Goal: Transaction & Acquisition: Book appointment/travel/reservation

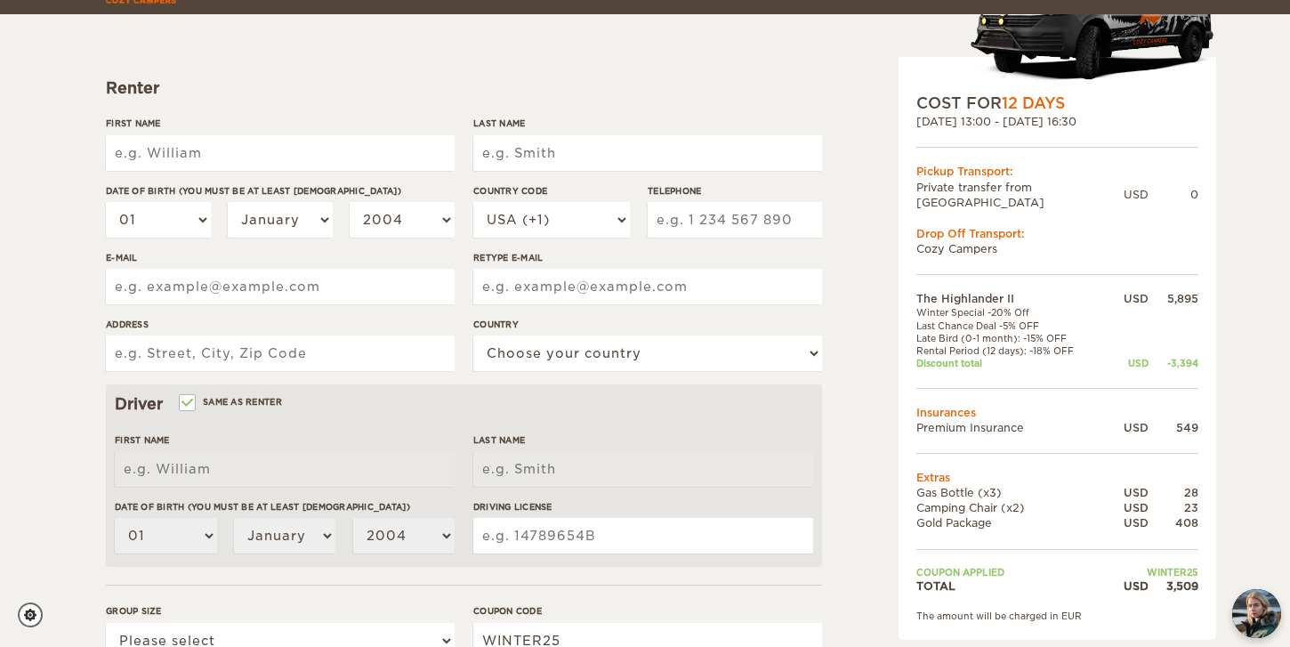
scroll to position [214, 0]
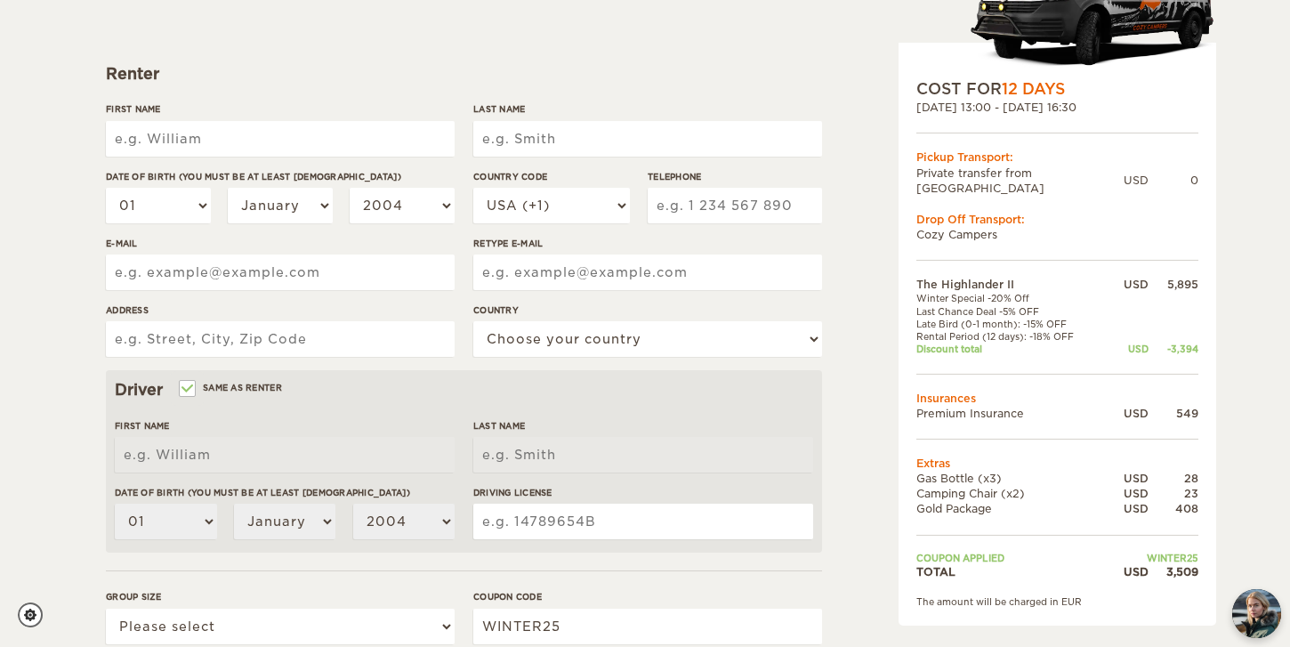
click at [190, 142] on input "First Name" at bounding box center [280, 139] width 349 height 36
type input "Lisa"
type input "M Churchman"
type input "1920 Koyukon Dr"
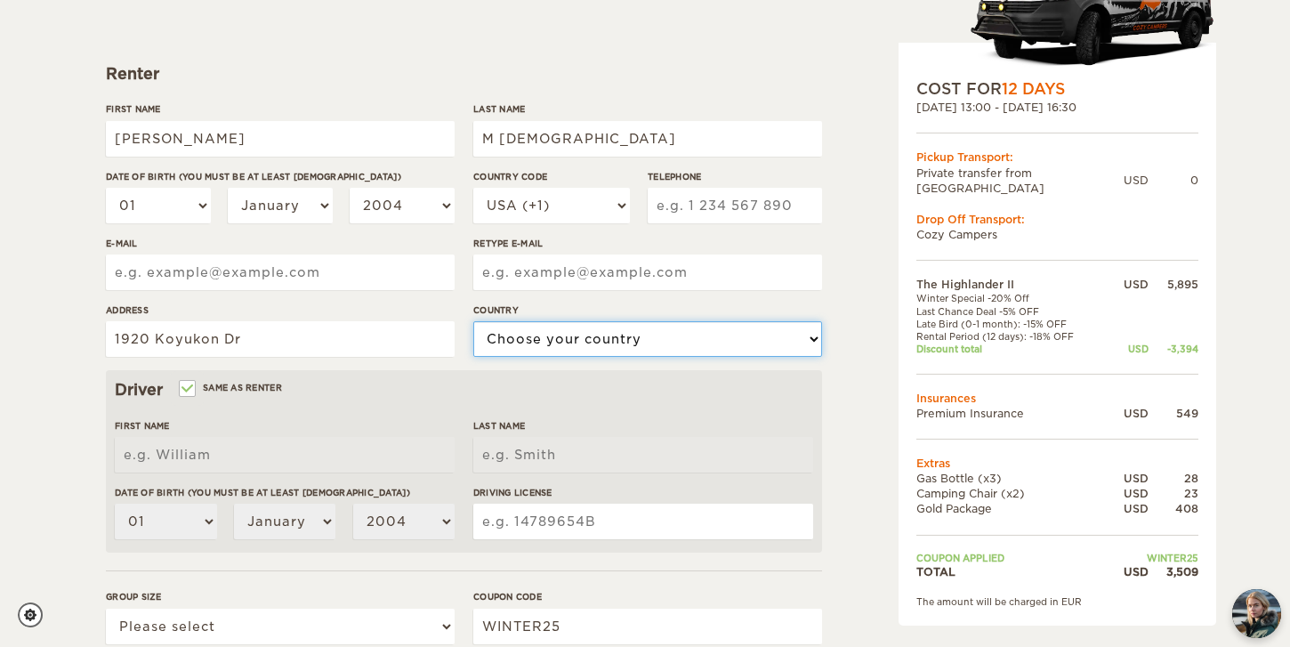
select select "222"
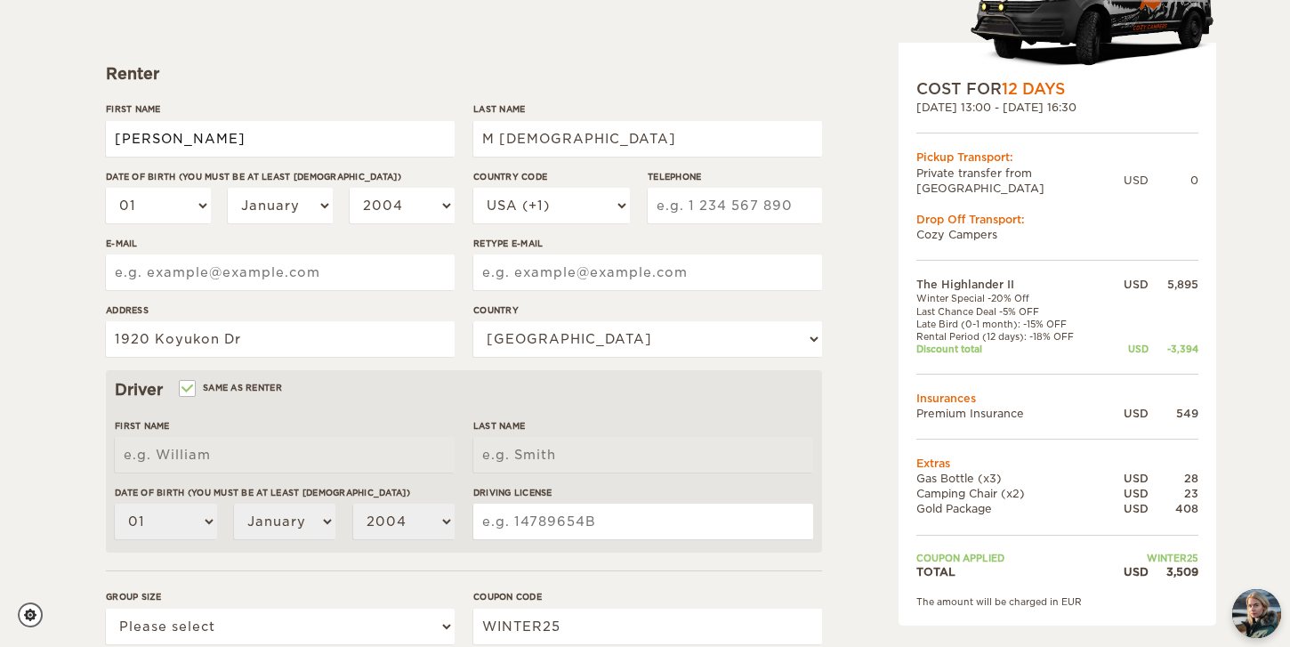
type input "Lisa"
type input "M Churchman"
drag, startPoint x: 500, startPoint y: 146, endPoint x: 457, endPoint y: 146, distance: 42.7
click at [457, 146] on div "First Name Lisa Last Name M Churchman Date of birth (You must be at least 20 ye…" at bounding box center [464, 236] width 716 height 268
click at [500, 138] on input "M Churchman" at bounding box center [647, 139] width 349 height 36
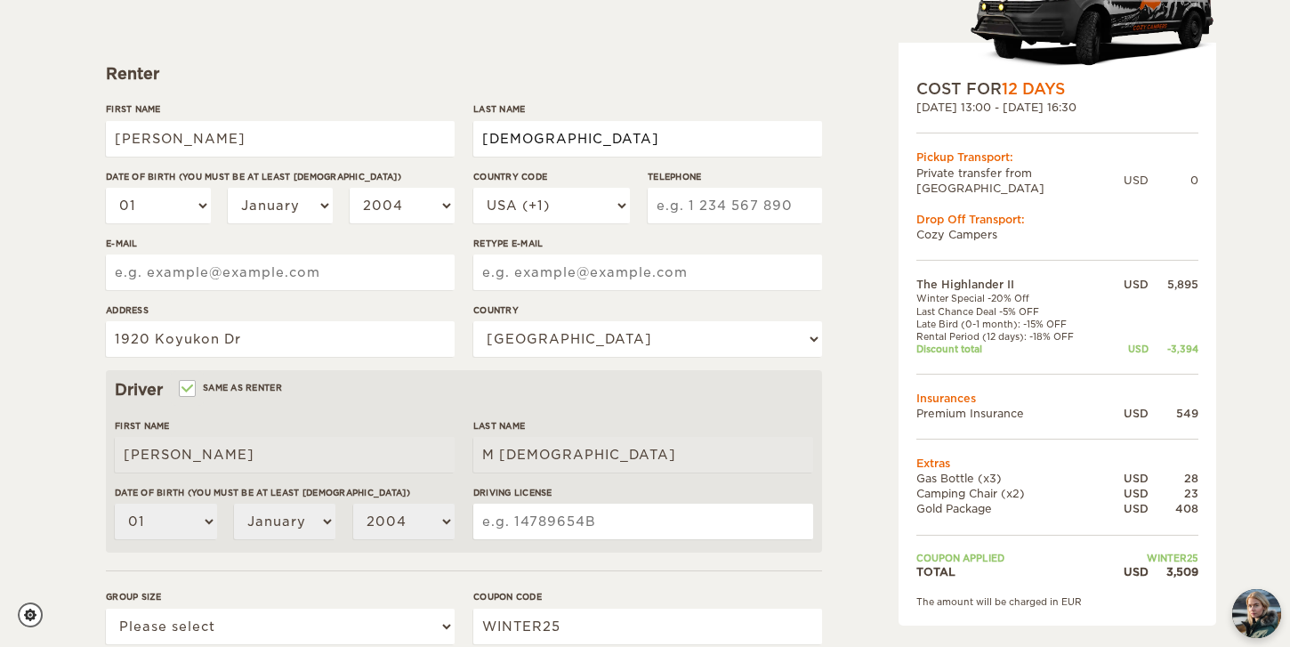
type input "Churchman"
click at [721, 213] on input "Telephone" at bounding box center [735, 206] width 174 height 36
type input "6197563074"
click at [344, 283] on input "E-mail" at bounding box center [280, 272] width 349 height 36
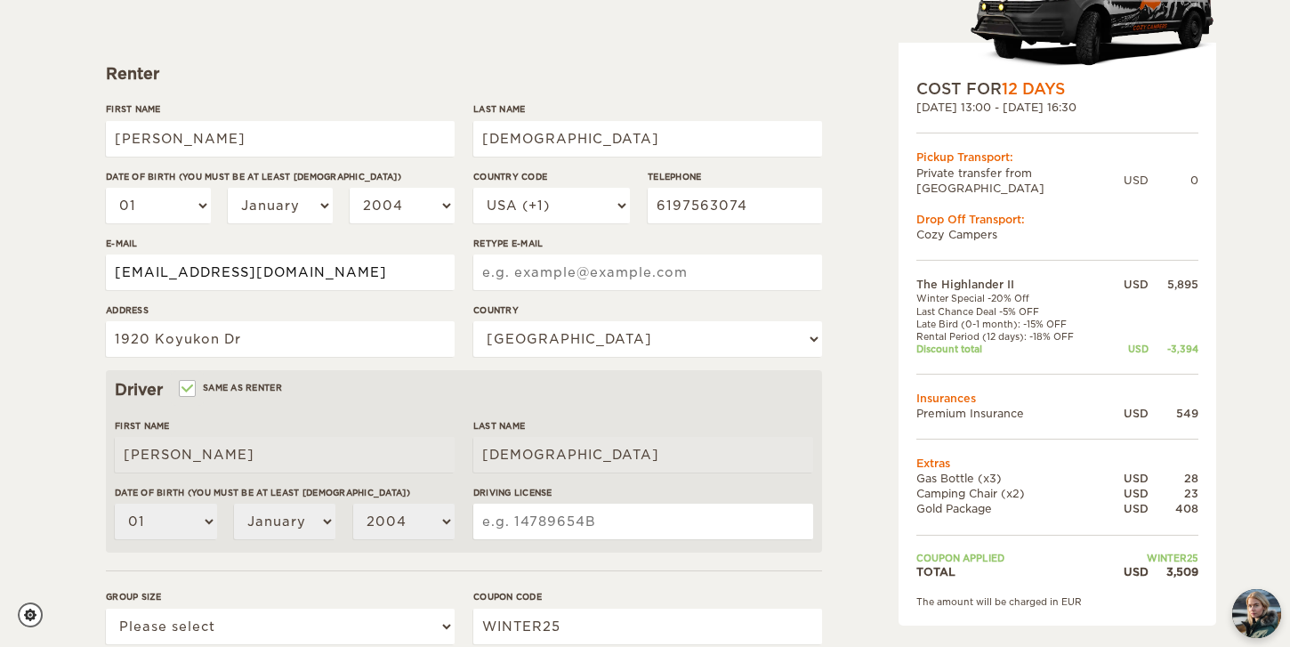
type input "lisachurchman@ymail.com"
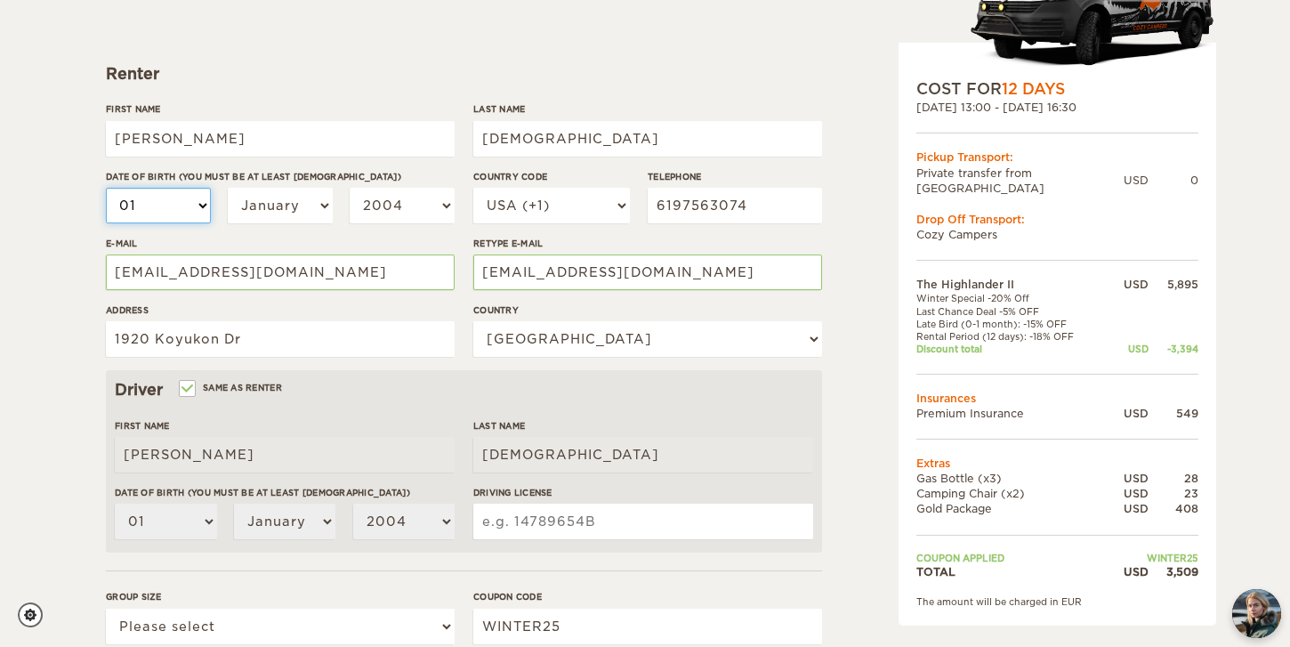
click at [193, 207] on select "01 02 03 04 05 06 07 08 09 10 11 12 13 14 15 16 17 18 19 20 21 22 23 24 25 26 2…" at bounding box center [158, 206] width 105 height 36
select select "06"
click at [106, 188] on select "01 02 03 04 05 06 07 08 09 10 11 12 13 14 15 16 17 18 19 20 21 22 23 24 25 26 2…" at bounding box center [158, 206] width 105 height 36
select select "06"
click at [313, 195] on select "January February March April May June July August September October November De…" at bounding box center [280, 206] width 105 height 36
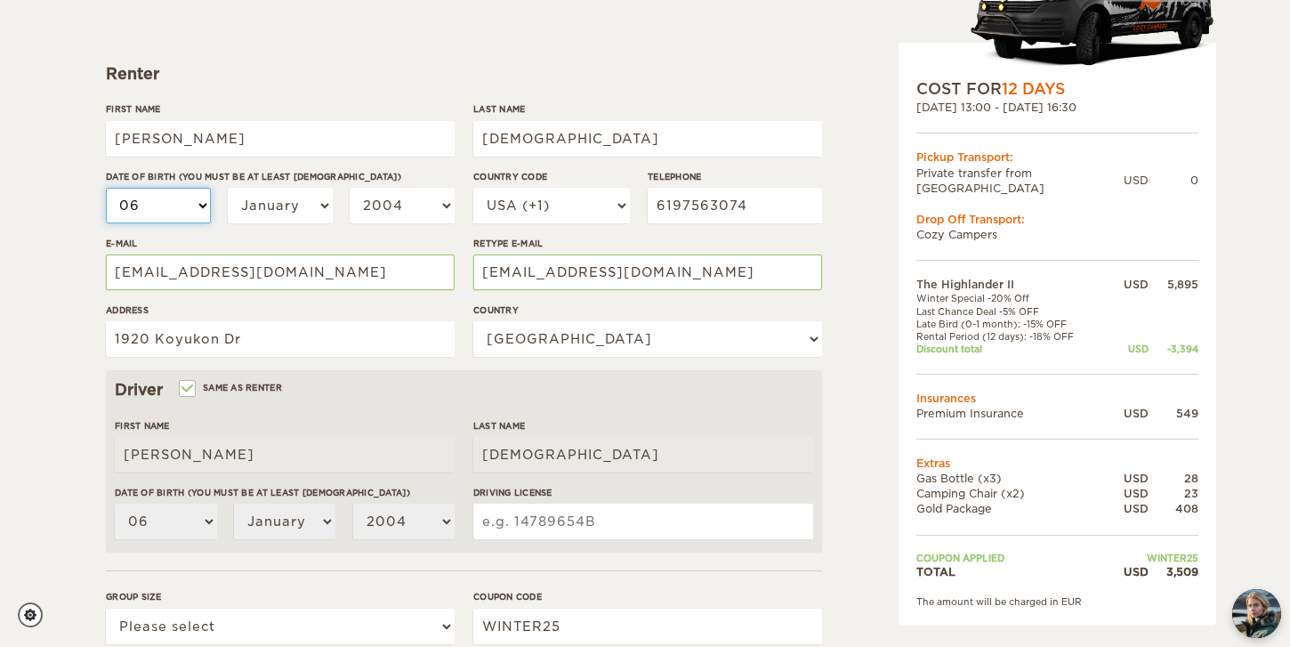
click at [190, 210] on select "01 02 03 04 05 06 07 08 09 10 11 12 13 14 15 16 17 18 19 20 21 22 23 24 25 26 2…" at bounding box center [158, 206] width 105 height 36
select select "08"
click at [106, 188] on select "01 02 03 04 05 06 07 08 09 10 11 12 13 14 15 16 17 18 19 20 21 22 23 24 25 26 2…" at bounding box center [158, 206] width 105 height 36
select select "08"
click at [289, 217] on select "January February March April May June July August September October November De…" at bounding box center [280, 206] width 105 height 36
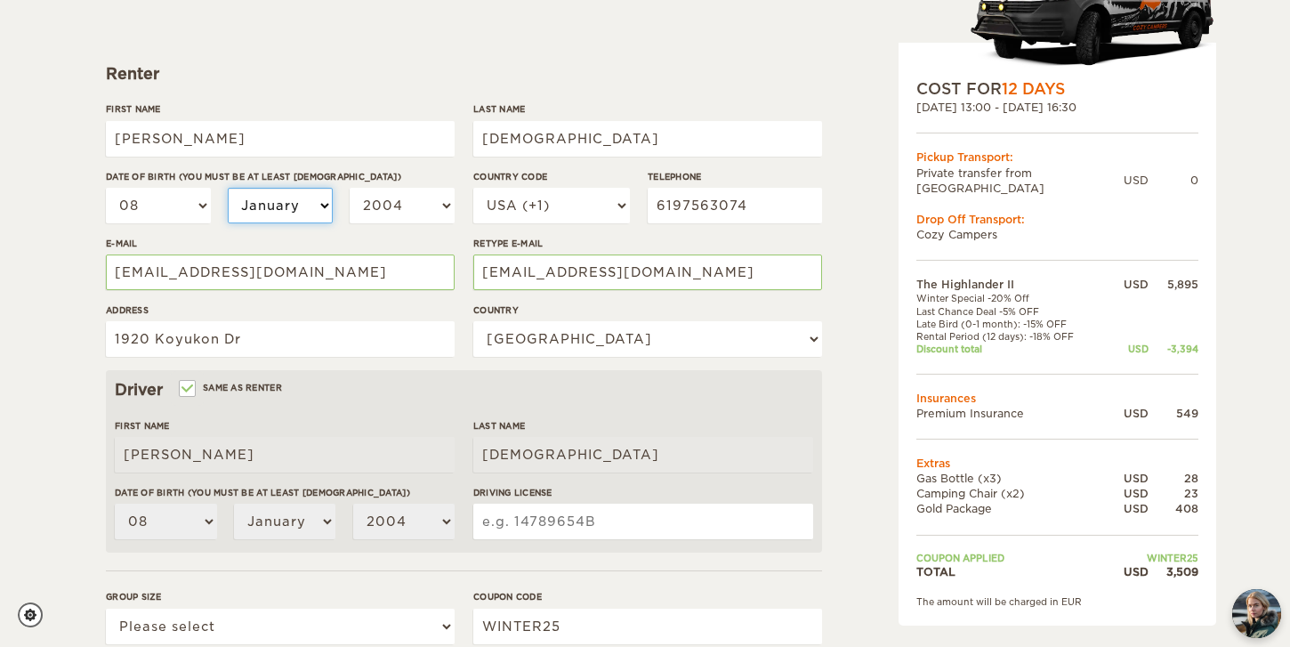
select select "06"
click at [228, 188] on select "January February March April May June July August September October November De…" at bounding box center [280, 206] width 105 height 36
select select "06"
click at [420, 205] on select "2004 2003 2002 2001 2000 1999 1998 1997 1996 1995 1994 1993 1992 1991 1990 1989…" at bounding box center [402, 206] width 105 height 36
select select "1994"
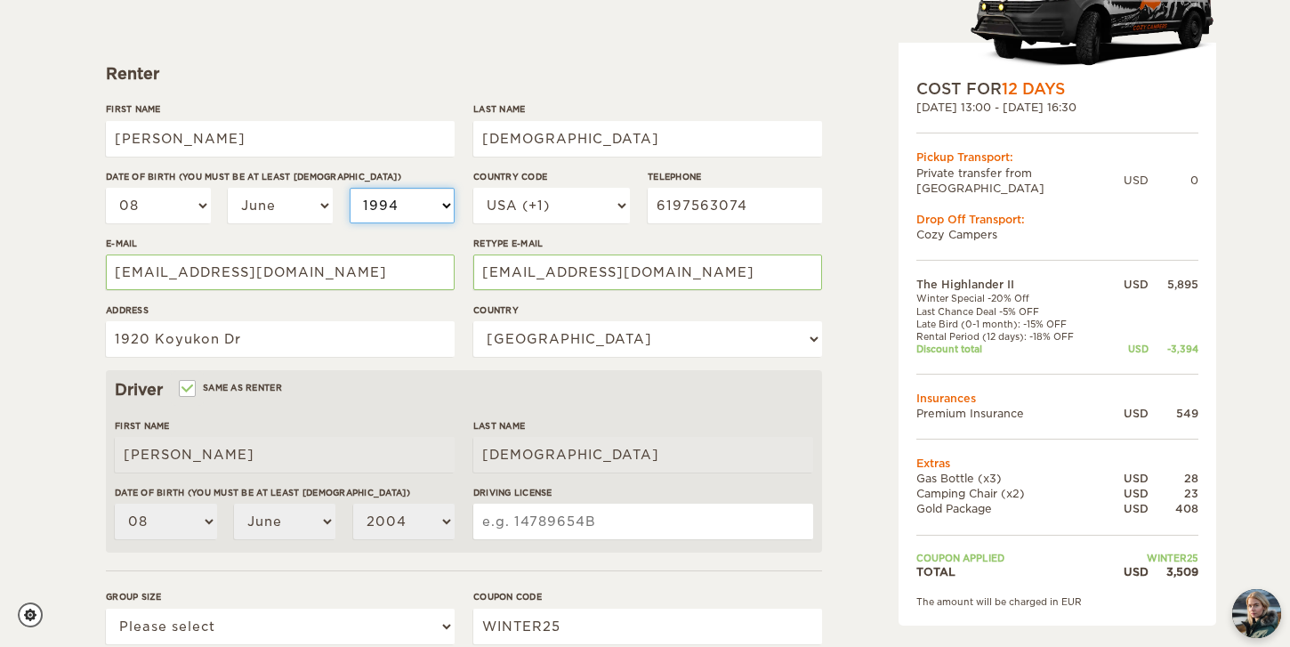
click at [350, 188] on select "2004 2003 2002 2001 2000 1999 1998 1997 1996 1995 1994 1993 1992 1991 1990 1989…" at bounding box center [402, 206] width 105 height 36
select select "1994"
click at [59, 345] on div "The Highlander II Expand Collapse Total 3,509 USD Automatic 4x4 COST FOR 12 Day…" at bounding box center [645, 364] width 1290 height 1157
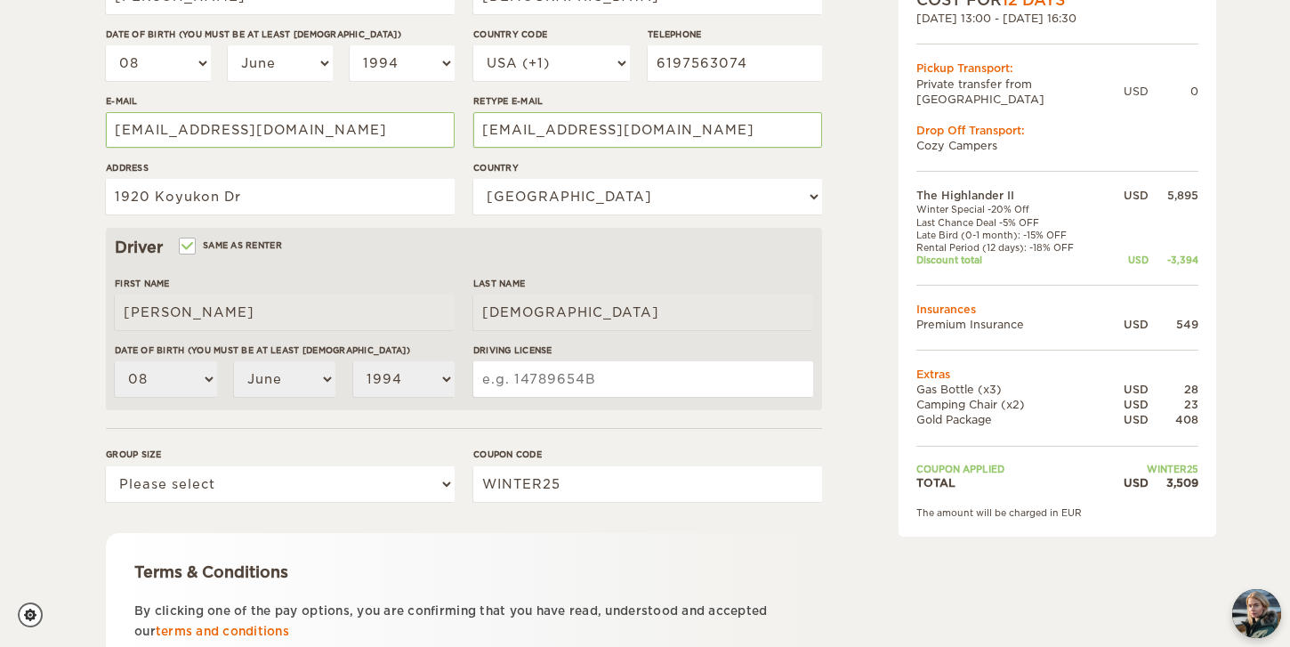
scroll to position [358, 0]
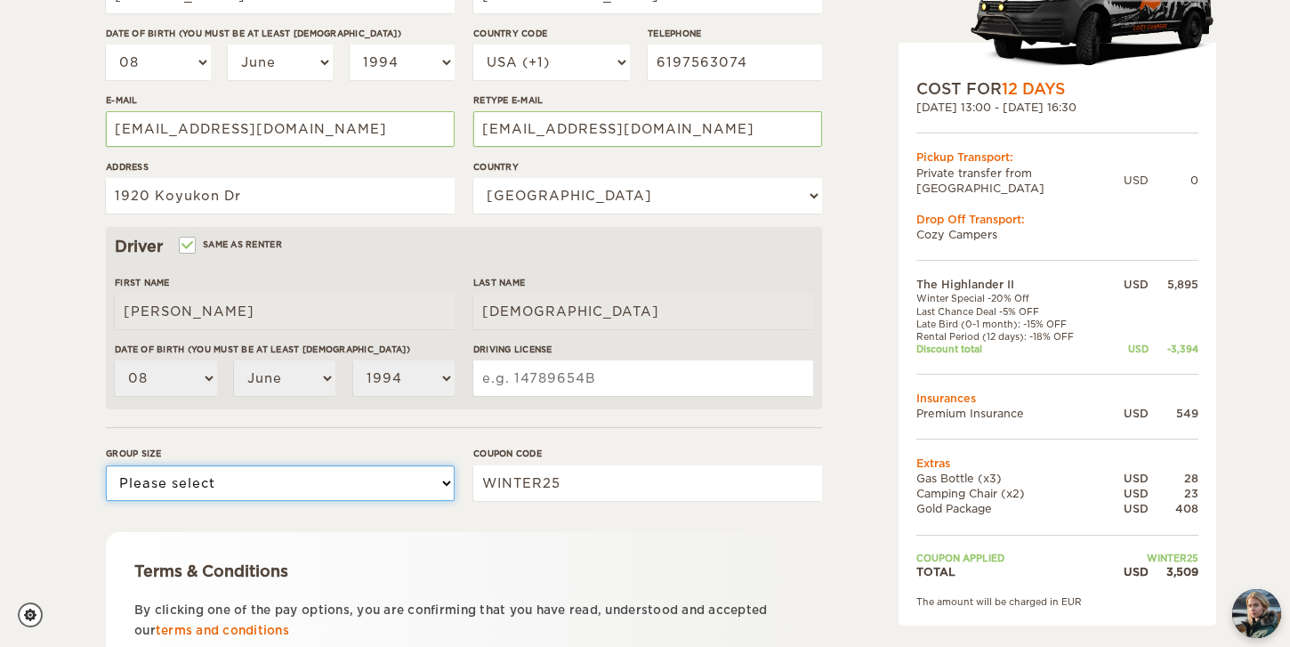
click at [415, 480] on select "Please select 1 2" at bounding box center [280, 483] width 349 height 36
select select "2"
click at [106, 465] on select "Please select 1 2" at bounding box center [280, 483] width 349 height 36
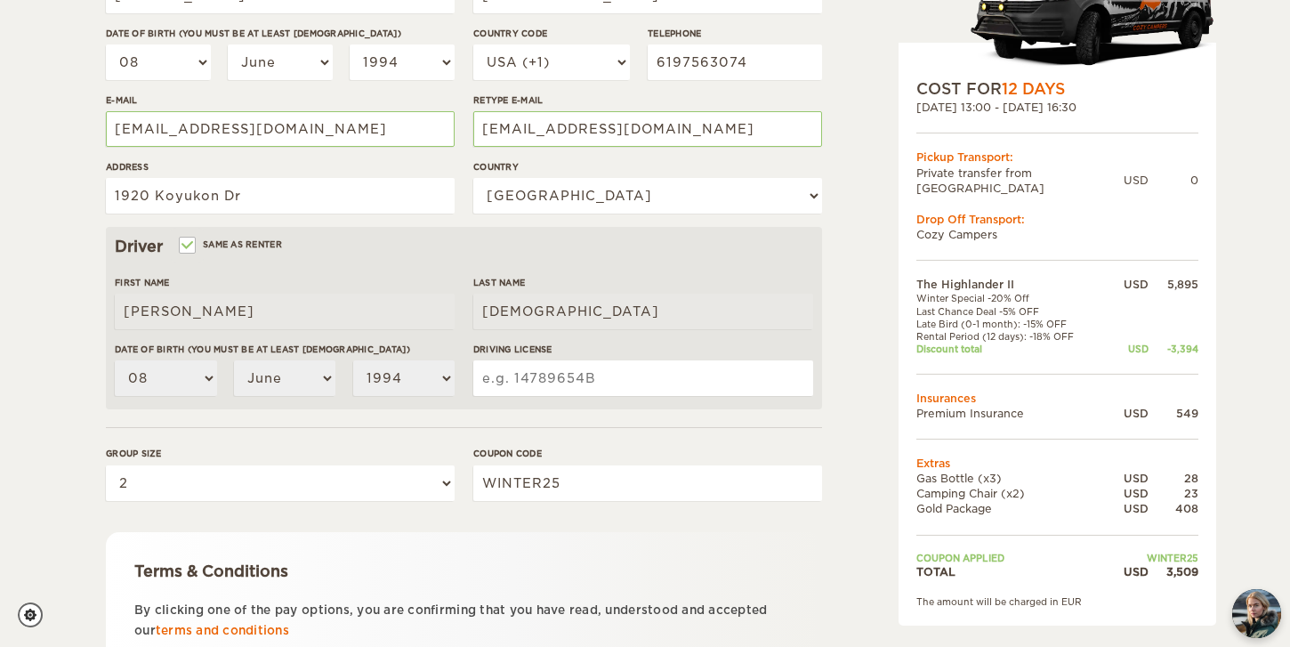
click at [594, 376] on input "Driving License" at bounding box center [643, 378] width 340 height 36
type input "f"
type input "F4393891"
click at [51, 497] on div "The Highlander II Expand Collapse Total 3,509 USD Automatic 4x4 COST FOR 12 Day…" at bounding box center [645, 220] width 1290 height 1157
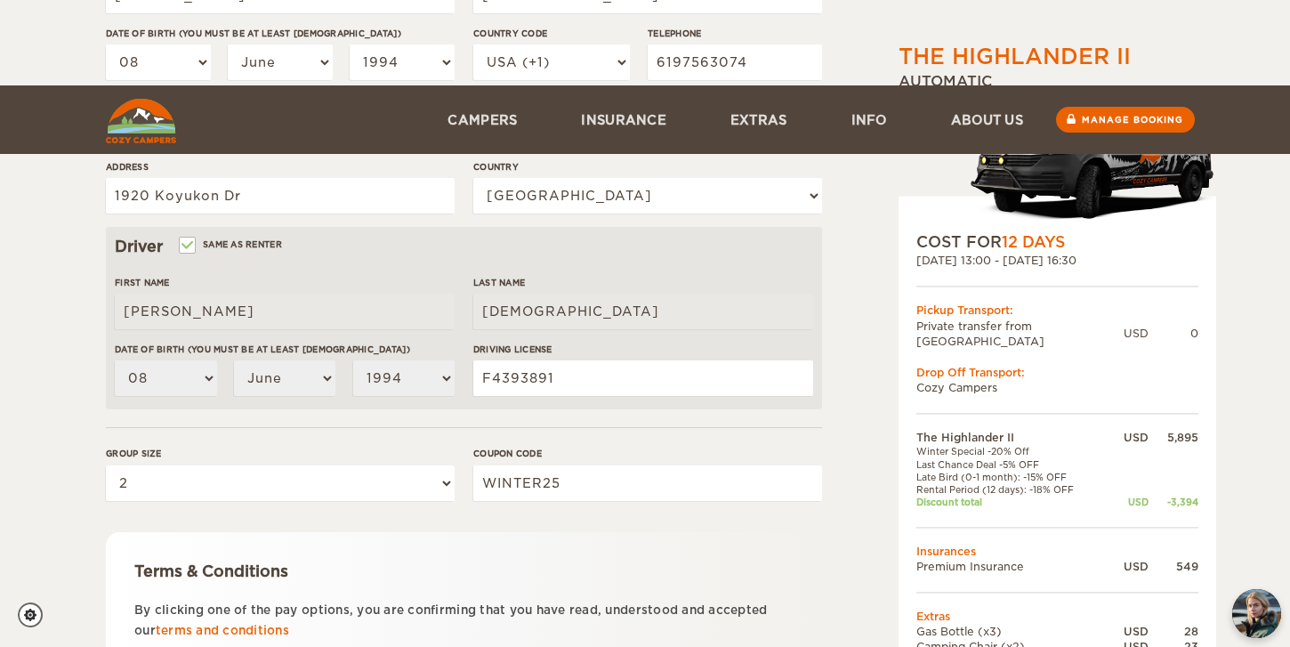
scroll to position [511, 0]
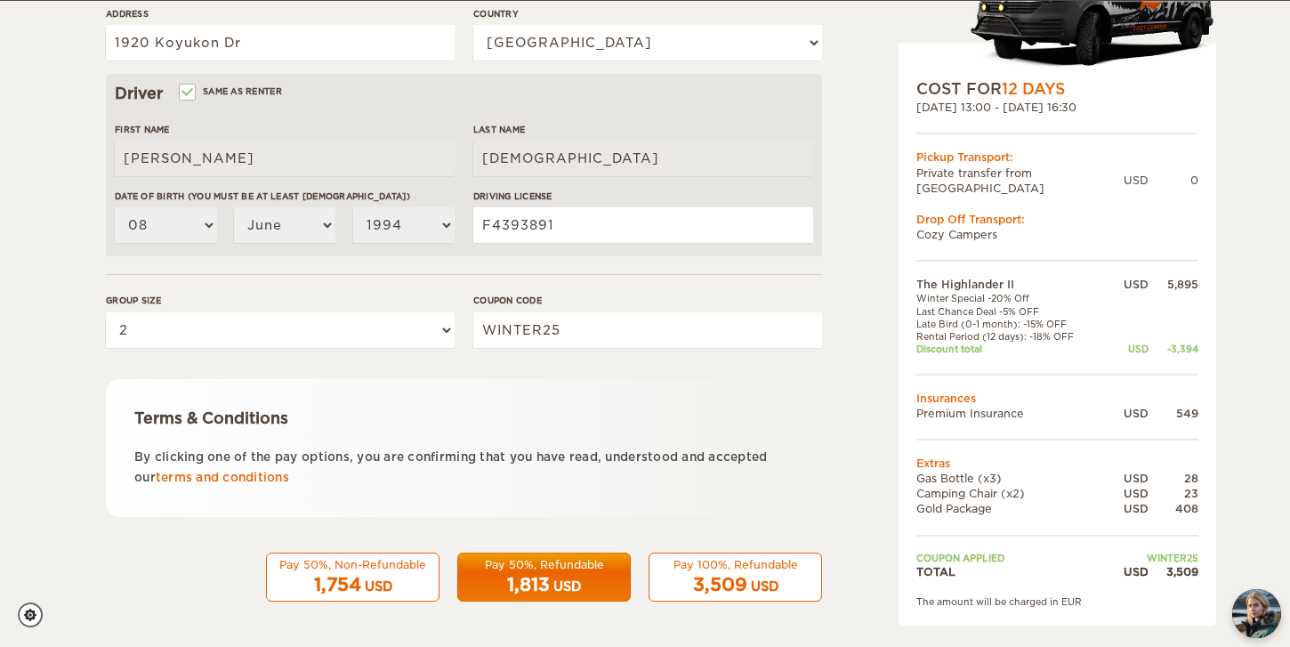
click at [442, 472] on p "By clicking one of the pay options, you are confirming that you have read, unde…" at bounding box center [463, 468] width 659 height 42
click at [747, 593] on div "3,509 USD" at bounding box center [735, 585] width 150 height 26
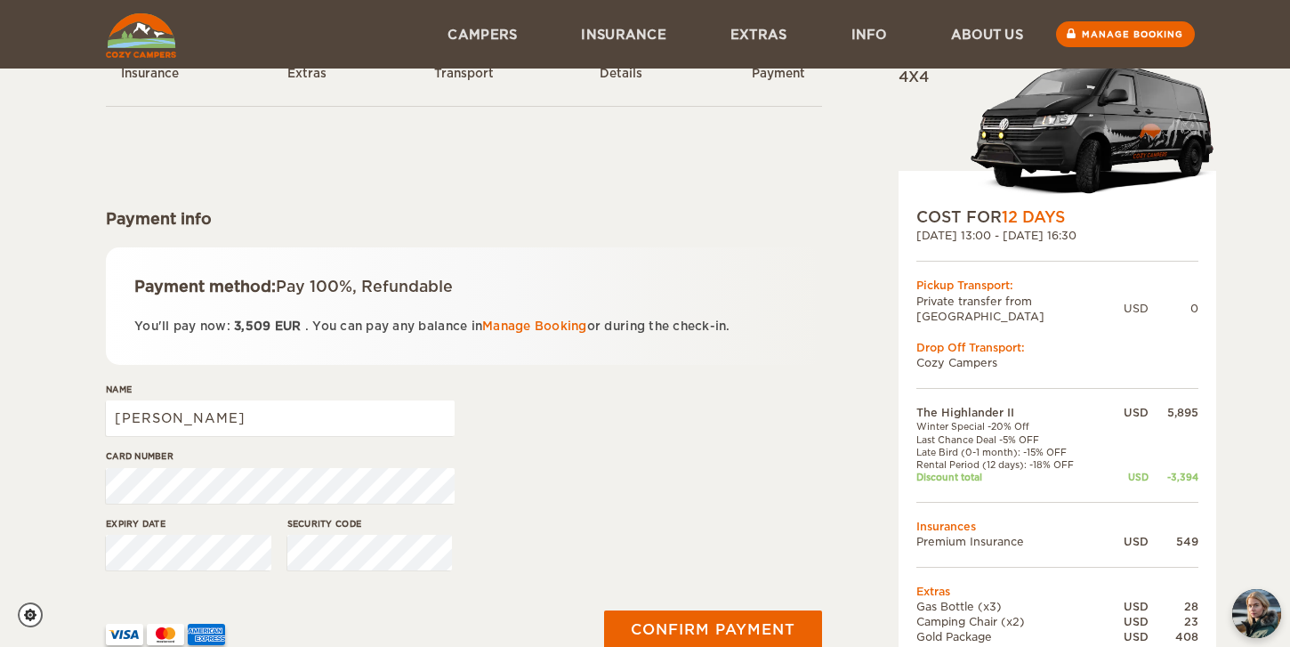
scroll to position [71, 0]
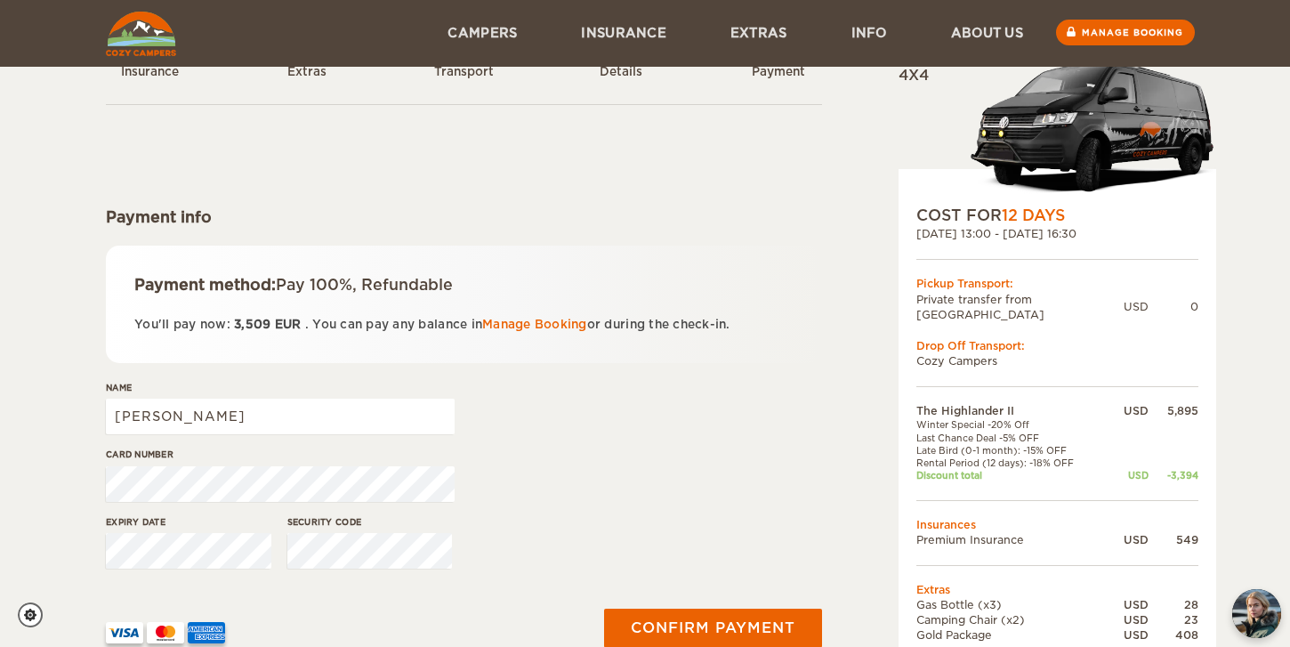
click at [239, 327] on span "3,509" at bounding box center [252, 324] width 36 height 13
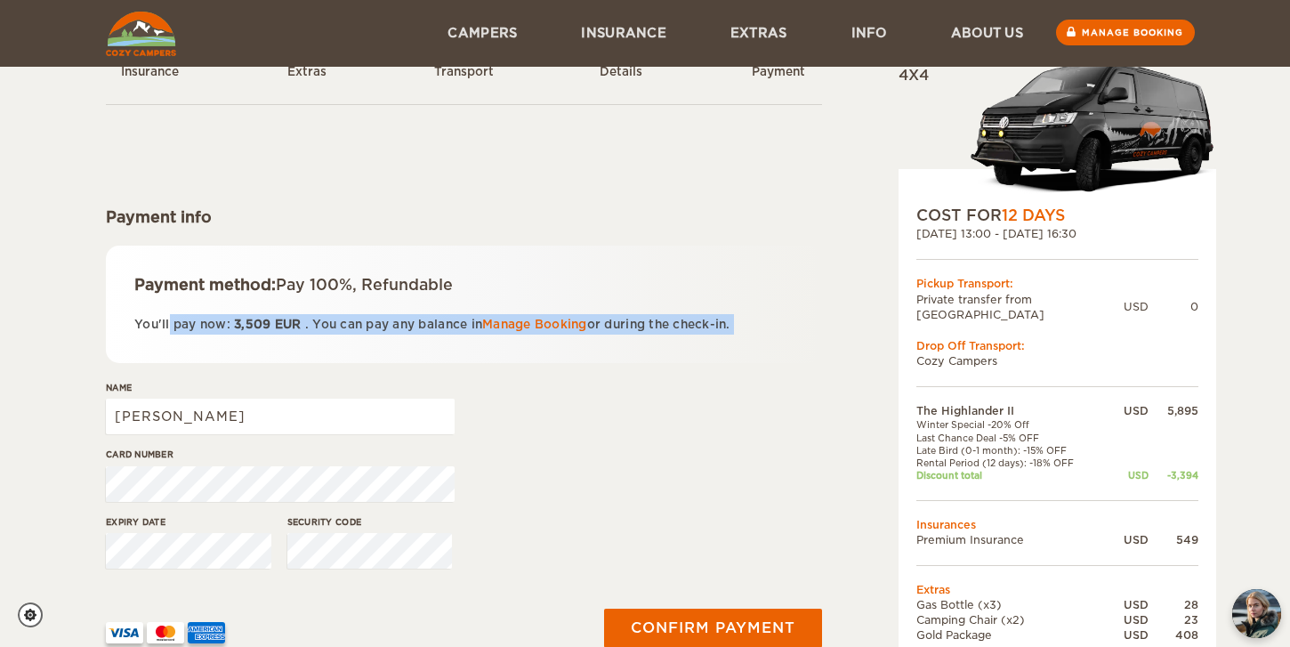
click at [239, 327] on span "3,509" at bounding box center [252, 324] width 36 height 13
click at [335, 315] on p "You'll pay now: 3,509 EUR . You can pay any balance in Manage Booking or during…" at bounding box center [463, 324] width 659 height 20
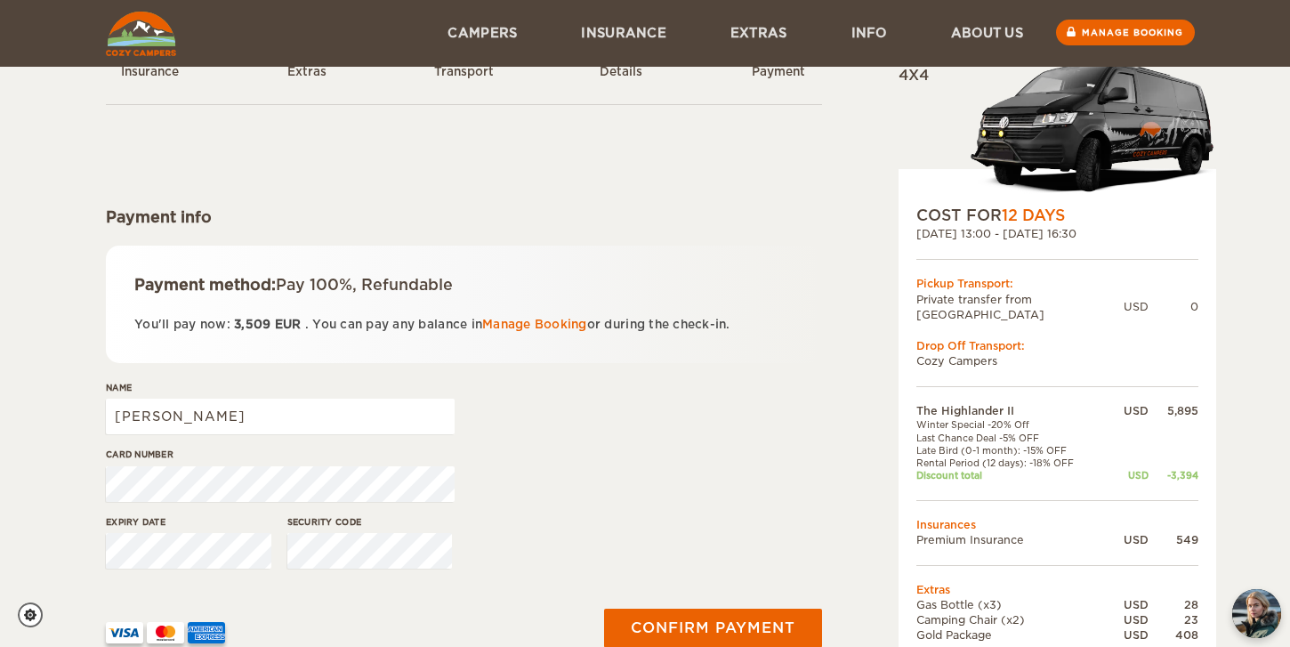
scroll to position [219, 0]
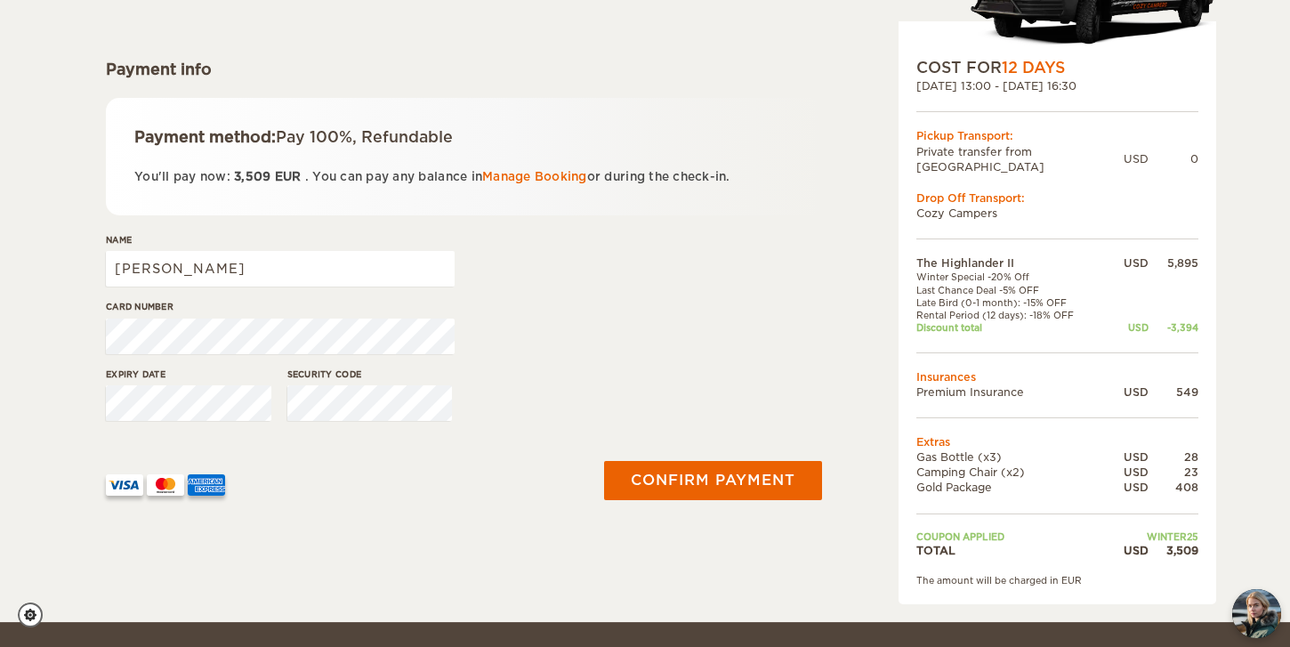
click at [248, 180] on span "3,509" at bounding box center [252, 176] width 36 height 13
copy span "3,509"
click at [21, 319] on div "The Highlander II Expand Collapse Total 3,509 USD Automatic 4x4 COST FOR 12 Day…" at bounding box center [645, 201] width 1290 height 841
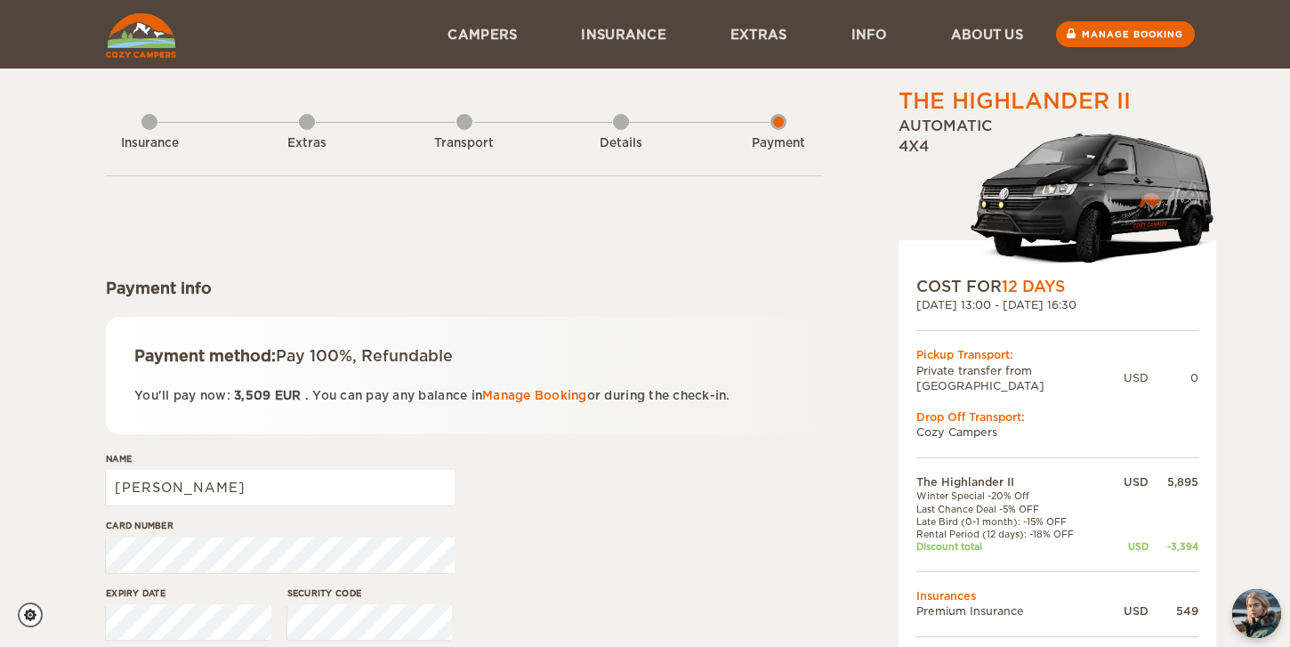
click at [282, 401] on p "You'll pay now: 3,509 EUR . You can pay any balance in Manage Booking or during…" at bounding box center [463, 395] width 659 height 20
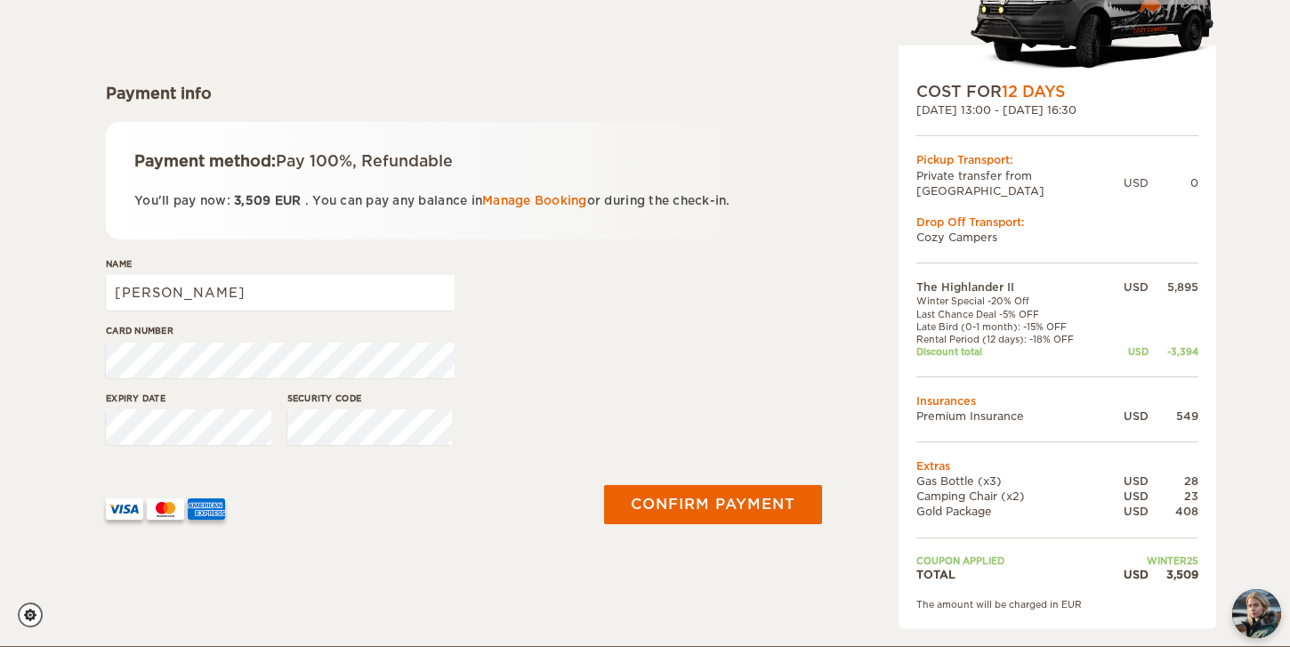
scroll to position [197, 0]
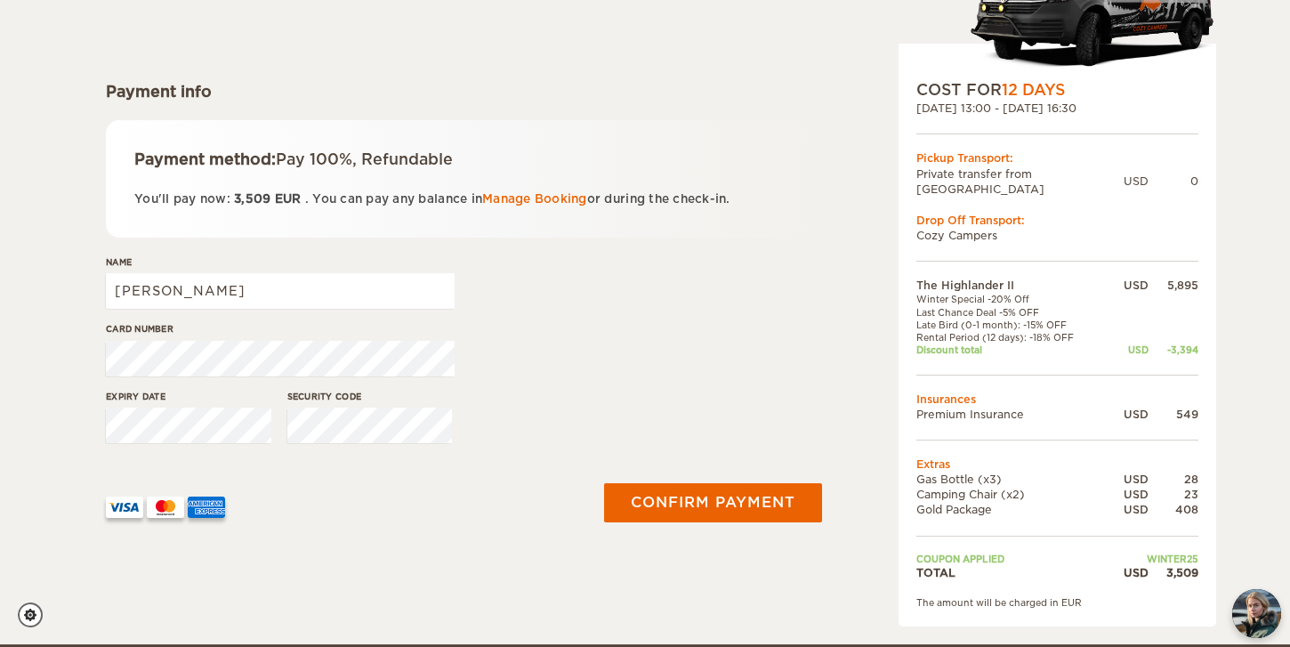
click at [1185, 502] on div "408" at bounding box center [1174, 509] width 50 height 15
click at [971, 487] on td "Camping Chair (x2)" at bounding box center [1012, 494] width 191 height 15
click at [964, 487] on td "Camping Chair (x2)" at bounding box center [1012, 494] width 191 height 15
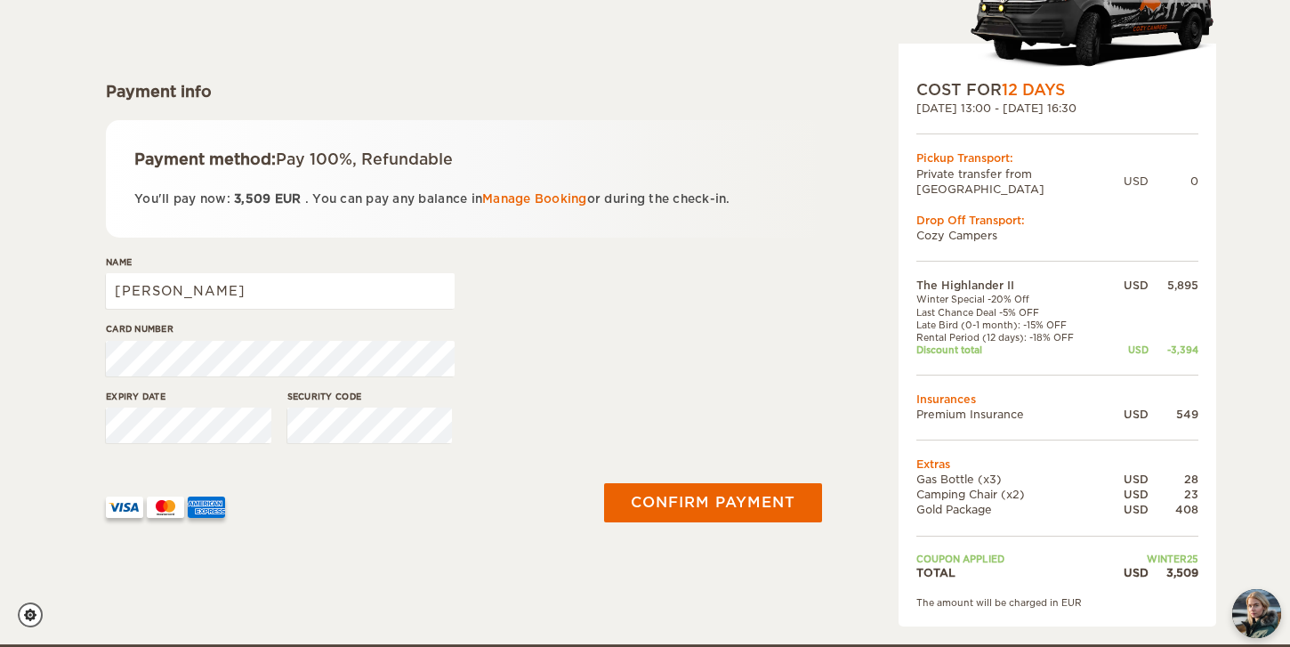
click at [925, 553] on td "Coupon applied" at bounding box center [1012, 559] width 191 height 12
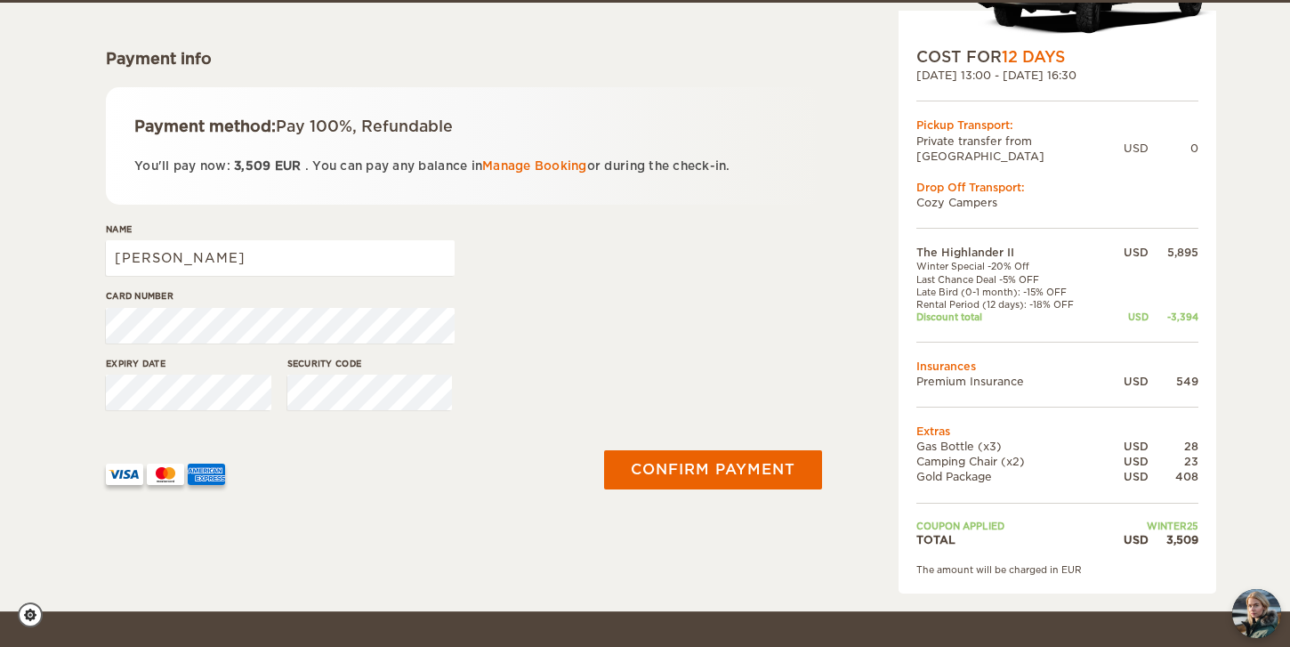
scroll to position [232, 0]
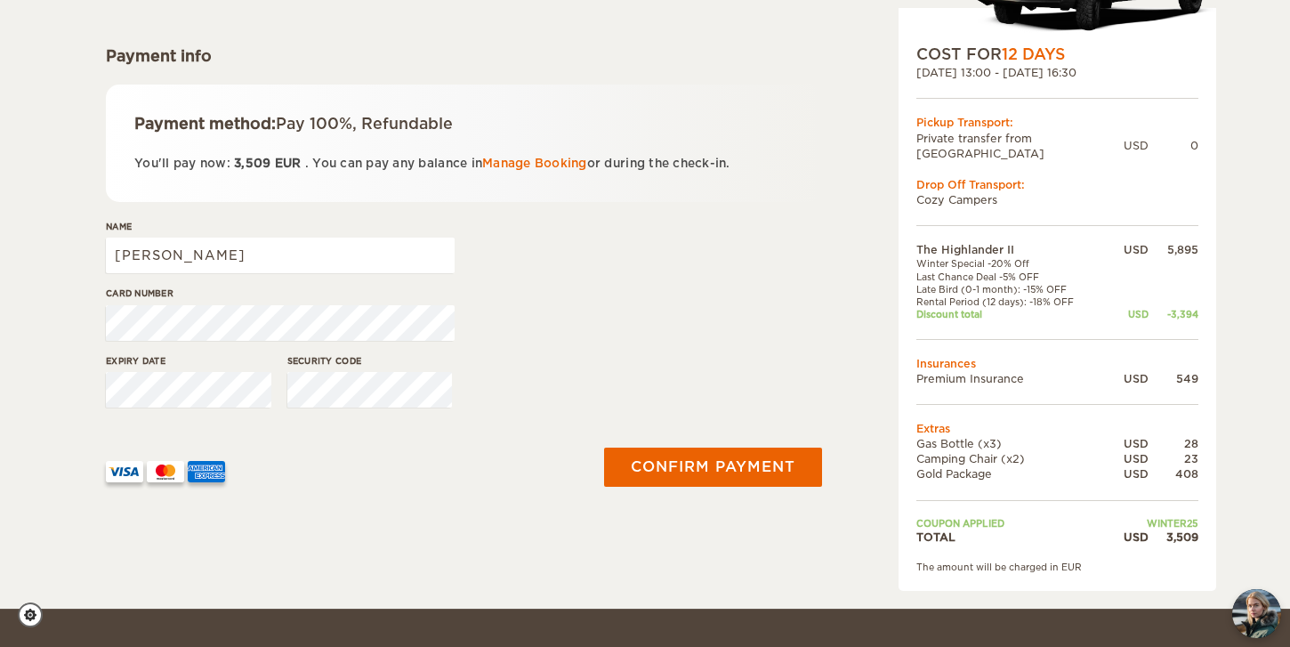
click at [972, 561] on div "The amount will be charged in EUR" at bounding box center [1058, 567] width 282 height 12
click at [978, 561] on div "The amount will be charged in EUR" at bounding box center [1058, 567] width 282 height 12
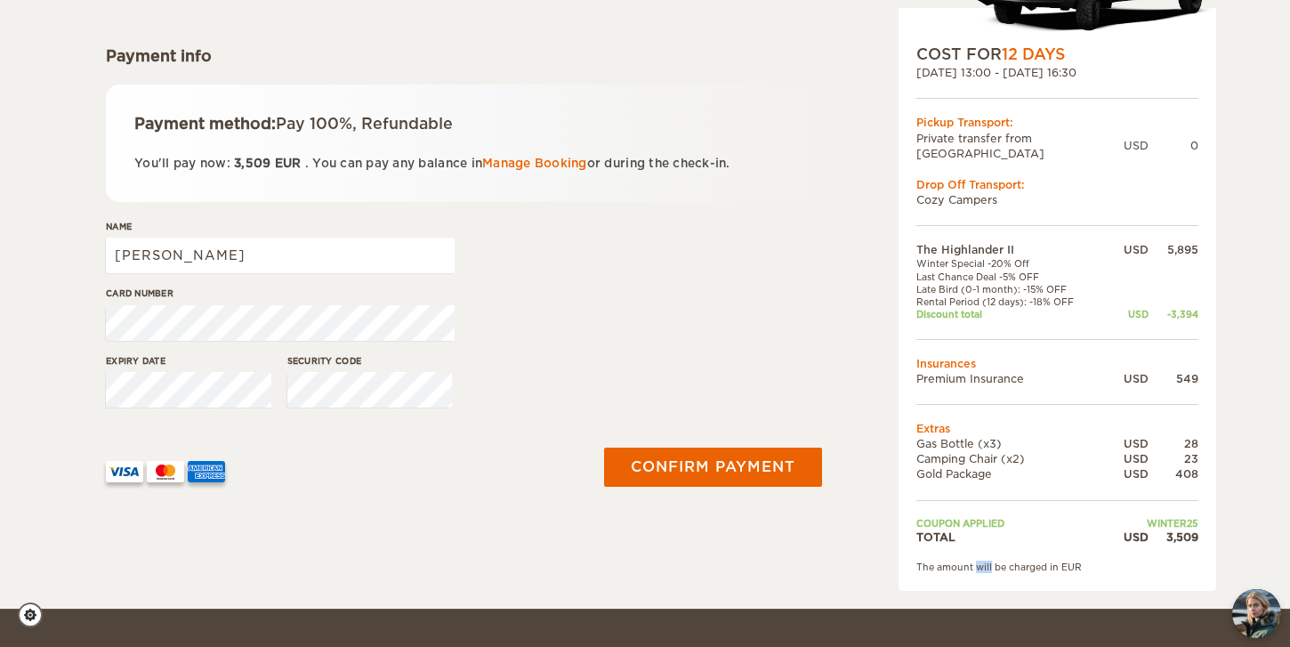
click at [978, 561] on div "The amount will be charged in EUR" at bounding box center [1058, 567] width 282 height 12
copy div "The amount will be charged in EUR"
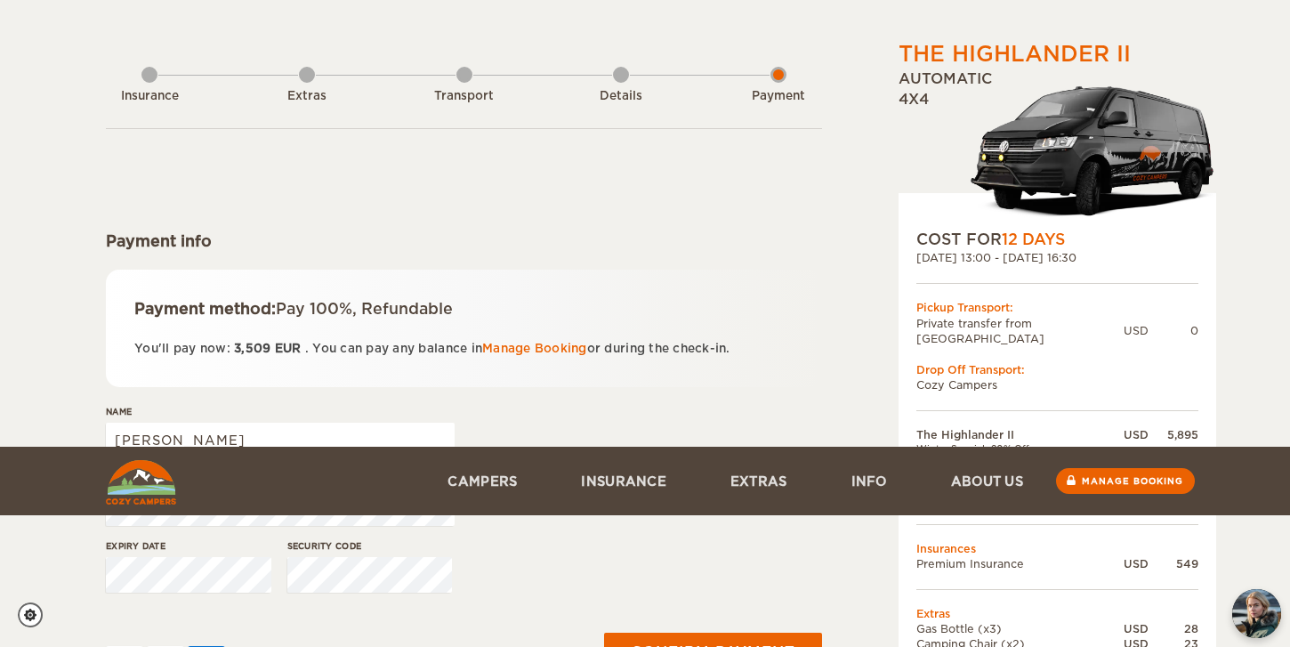
scroll to position [0, 0]
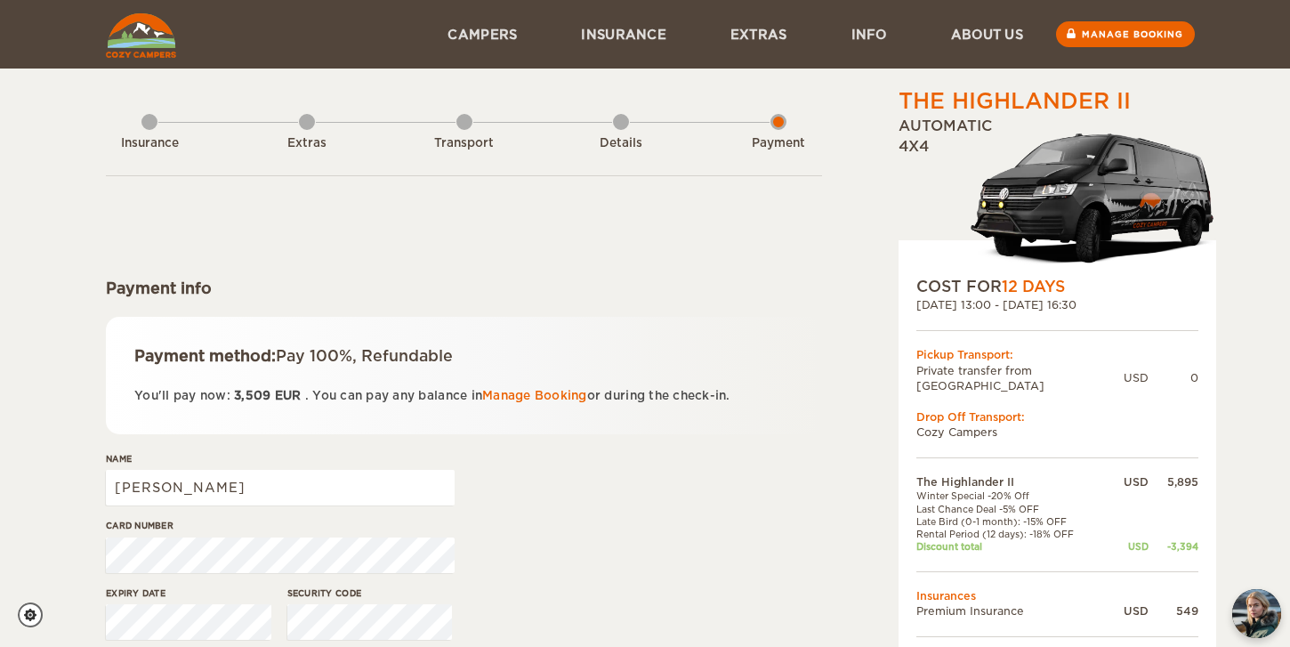
click at [501, 128] on div "Insurance Extras Transport Details Payment" at bounding box center [464, 131] width 716 height 90
click at [317, 127] on div "Insurance Extras Transport Details Payment" at bounding box center [464, 131] width 716 height 90
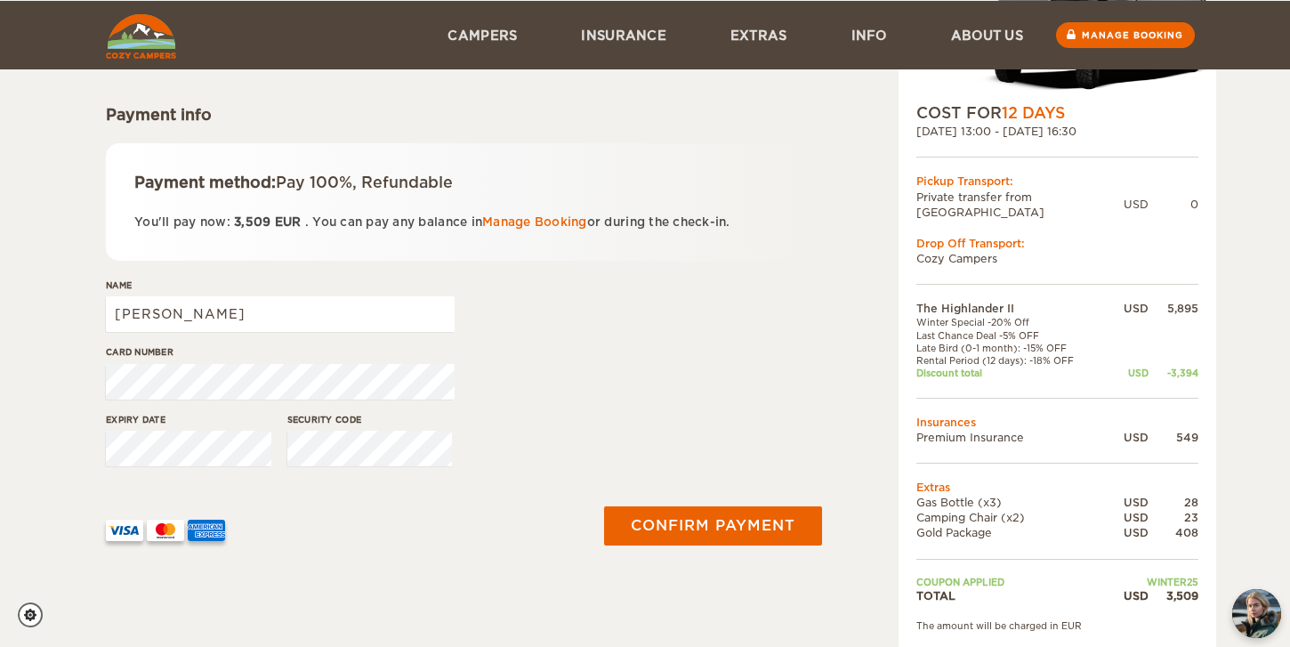
scroll to position [174, 0]
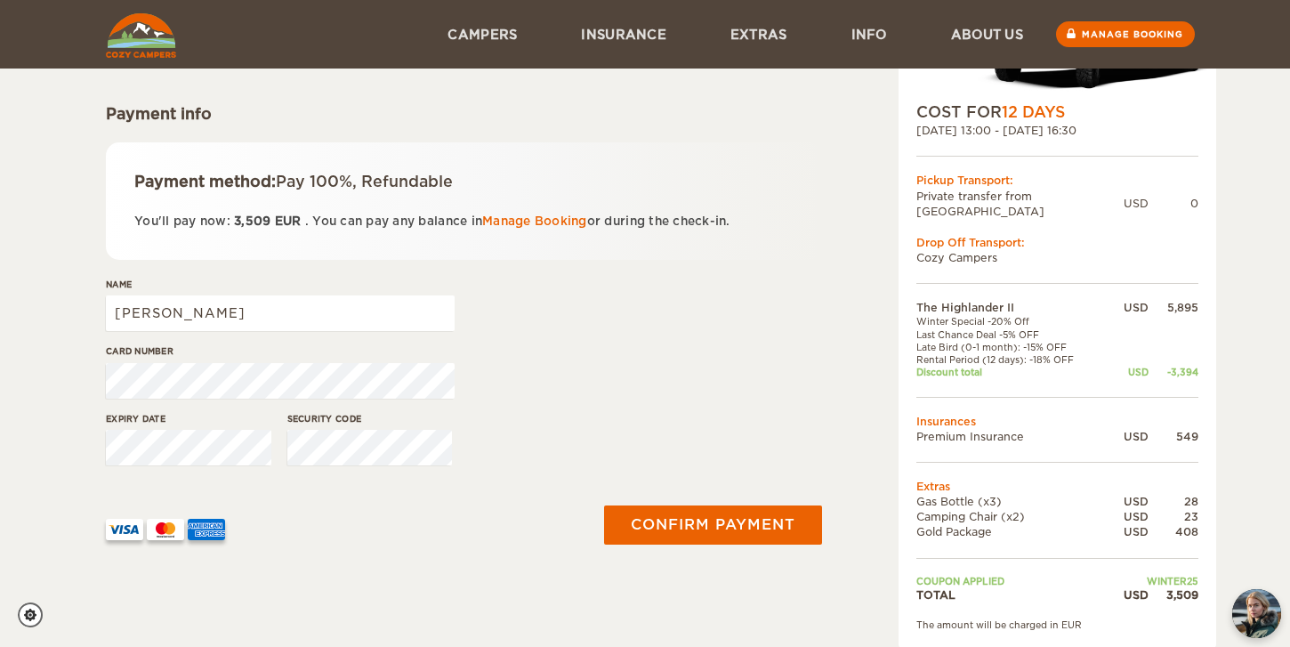
click at [655, 371] on div "Card number" at bounding box center [464, 377] width 716 height 67
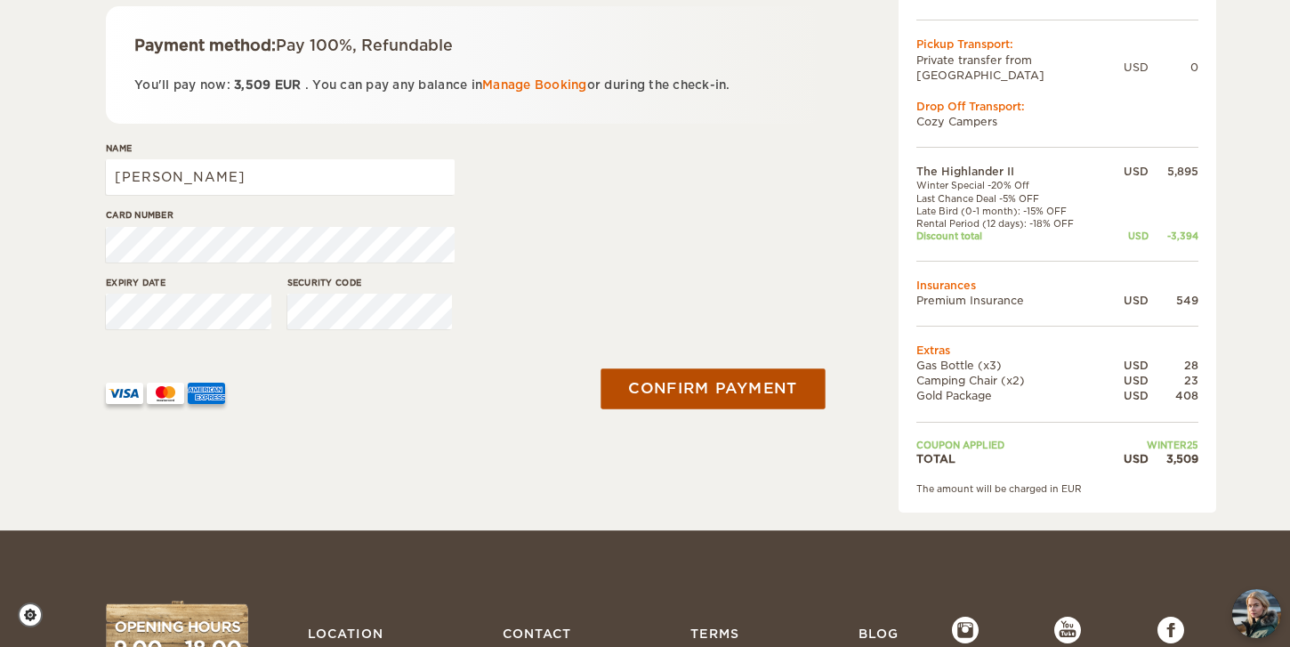
scroll to position [312, 0]
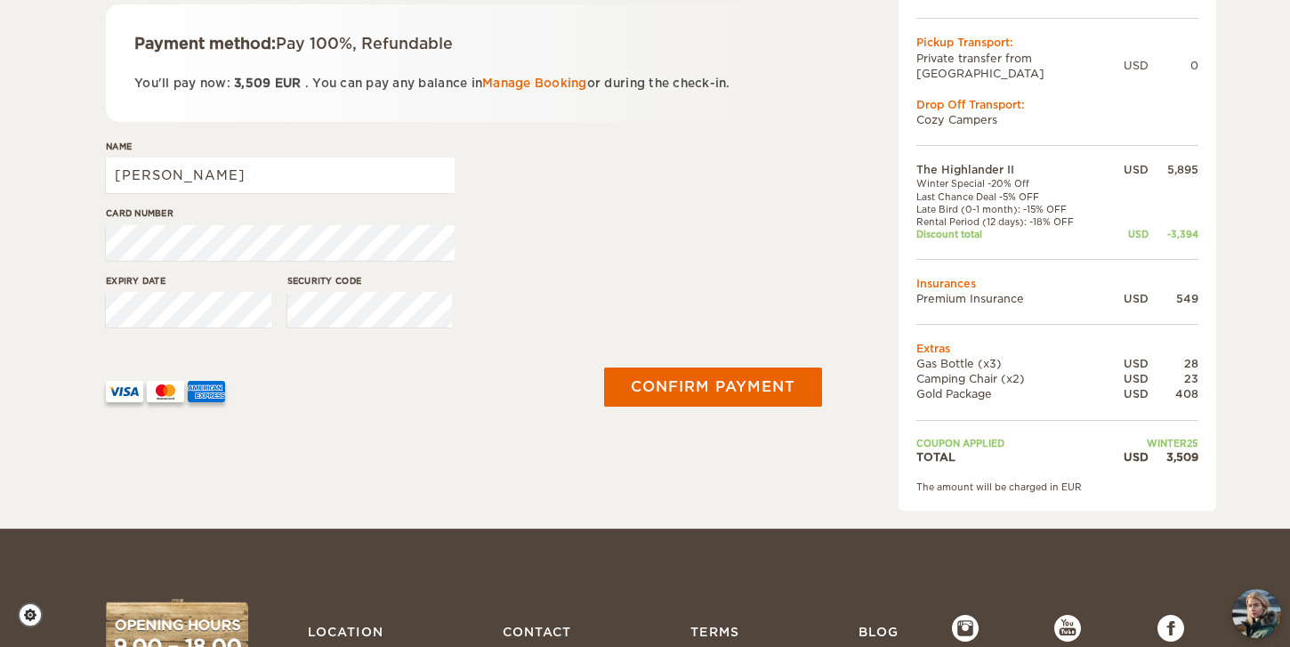
click at [974, 203] on td "Late Bird (0-1 month): -15% OFF" at bounding box center [1012, 209] width 191 height 12
click at [966, 190] on td "Last Chance Deal -5% OFF" at bounding box center [1012, 196] width 191 height 12
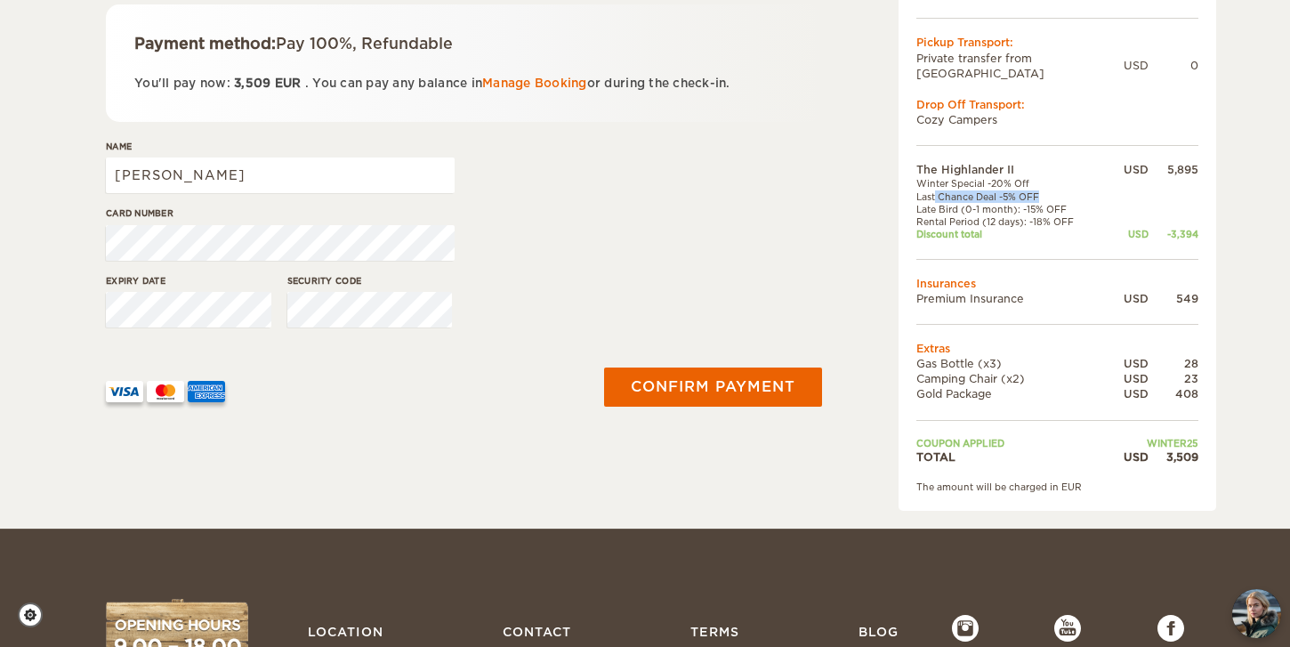
click at [966, 190] on td "Last Chance Deal -5% OFF" at bounding box center [1012, 196] width 191 height 12
click at [979, 203] on td "Late Bird (0-1 month): -15% OFF" at bounding box center [1012, 209] width 191 height 12
click at [1038, 215] on td "Rental Period (12 days): -18% OFF" at bounding box center [1012, 221] width 191 height 12
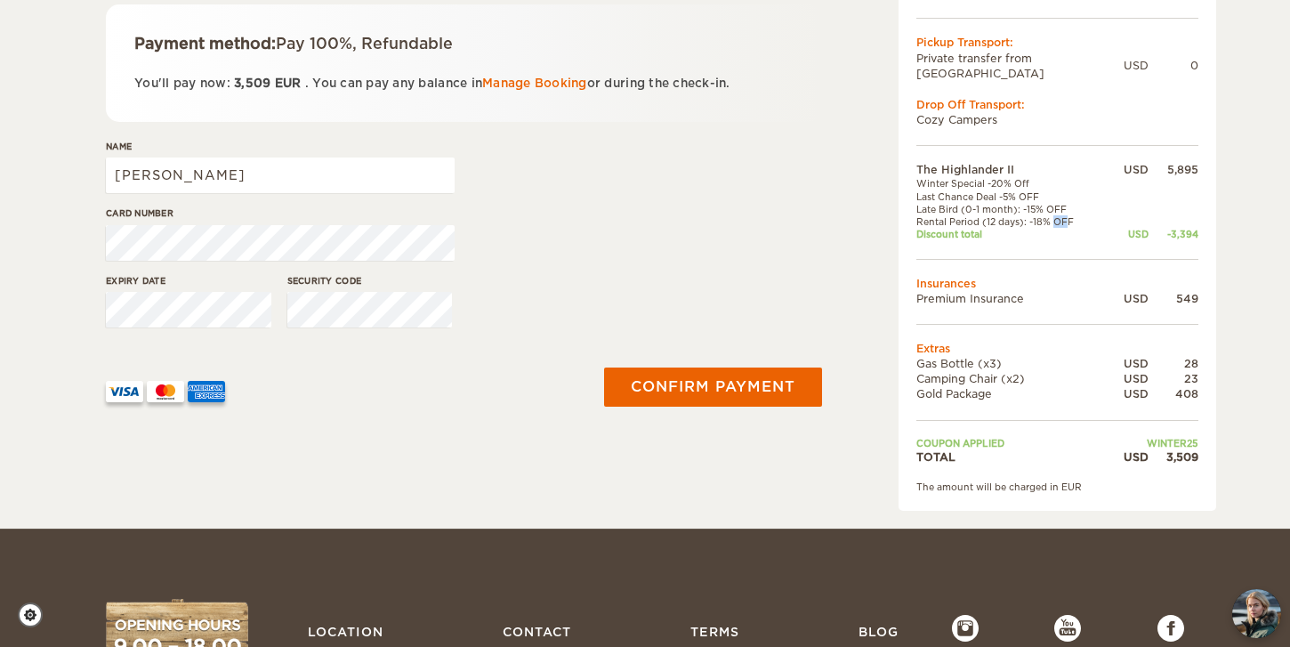
click at [1038, 215] on td "Rental Period (12 days): -18% OFF" at bounding box center [1012, 221] width 191 height 12
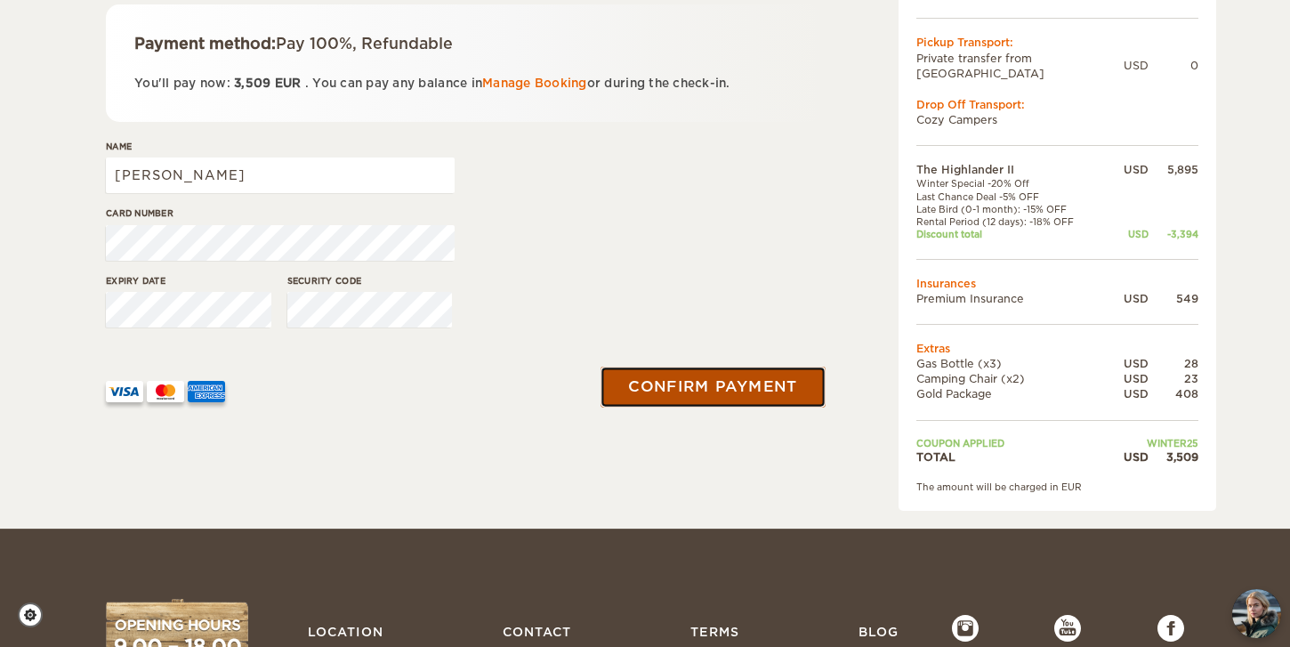
click at [709, 392] on button "Confirm payment" at bounding box center [713, 387] width 224 height 40
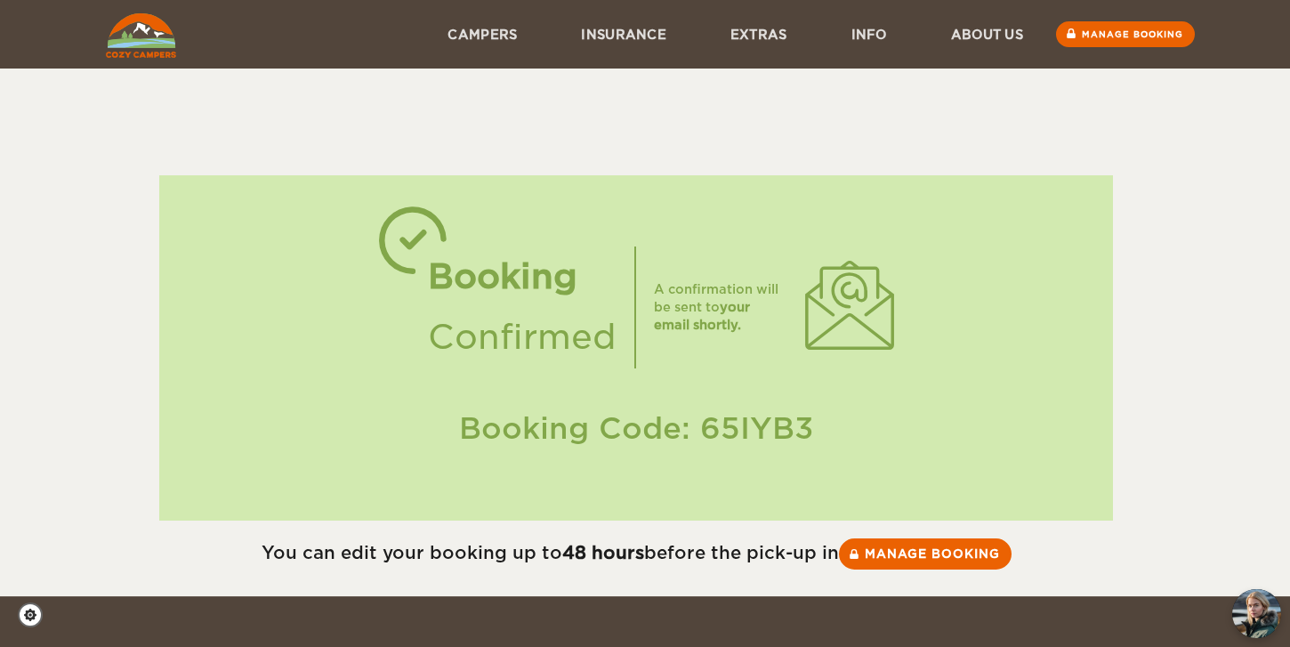
click at [731, 426] on div "Booking Code: 65IYB3" at bounding box center [636, 429] width 919 height 42
copy div "65IYB3"
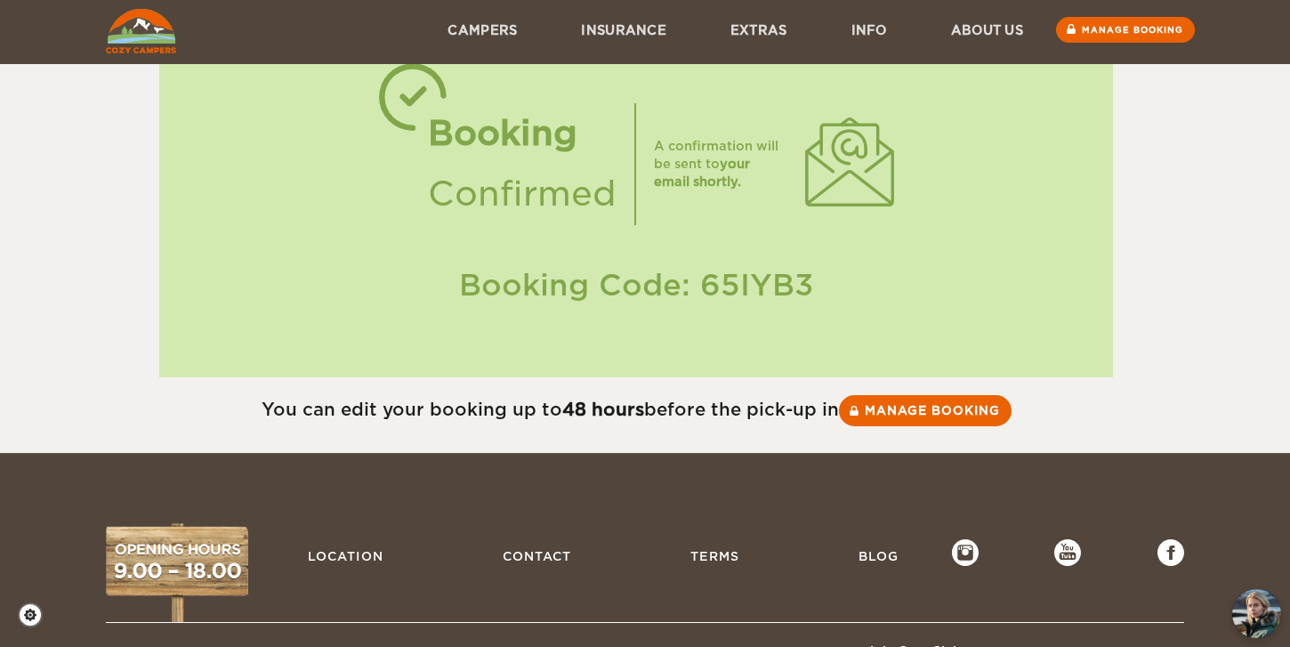
scroll to position [141, 0]
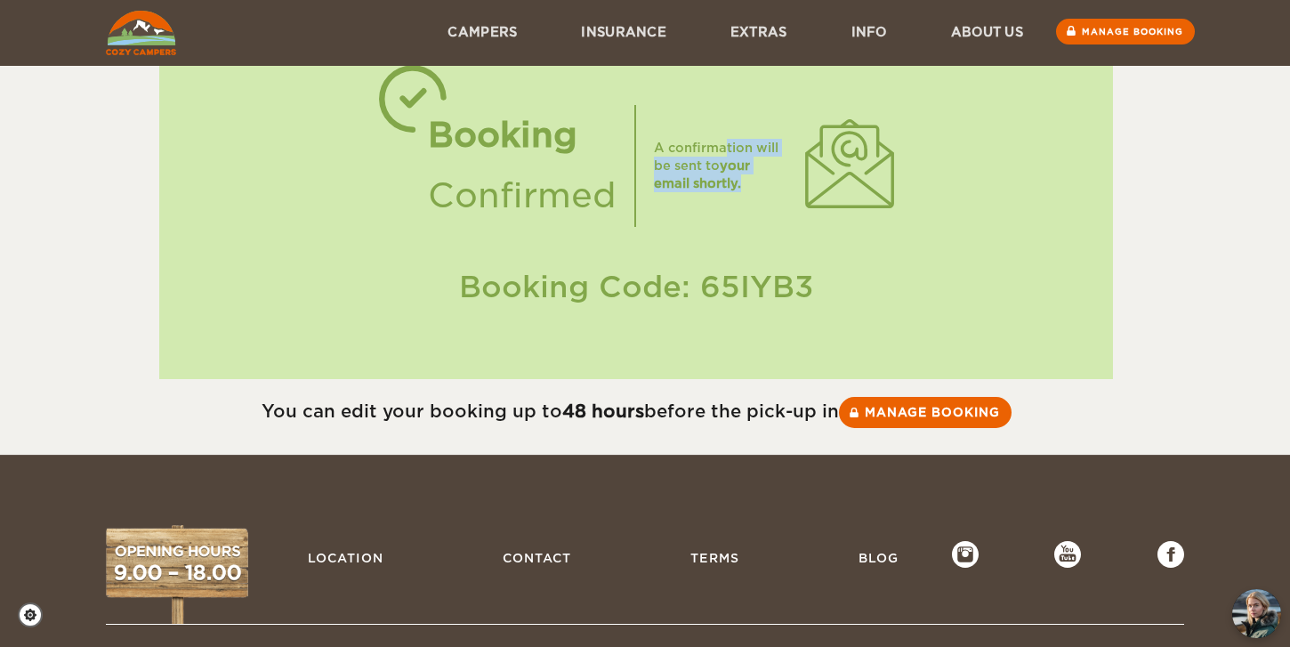
drag, startPoint x: 684, startPoint y: 147, endPoint x: 684, endPoint y: 196, distance: 48.9
click at [684, 196] on div "A confirmation will be sent to your email shortly." at bounding box center [765, 165] width 258 height 93
click at [704, 174] on div "A confirmation will be sent to your email shortly." at bounding box center [720, 165] width 133 height 53
click at [1107, 27] on link "Manage booking" at bounding box center [1125, 32] width 143 height 27
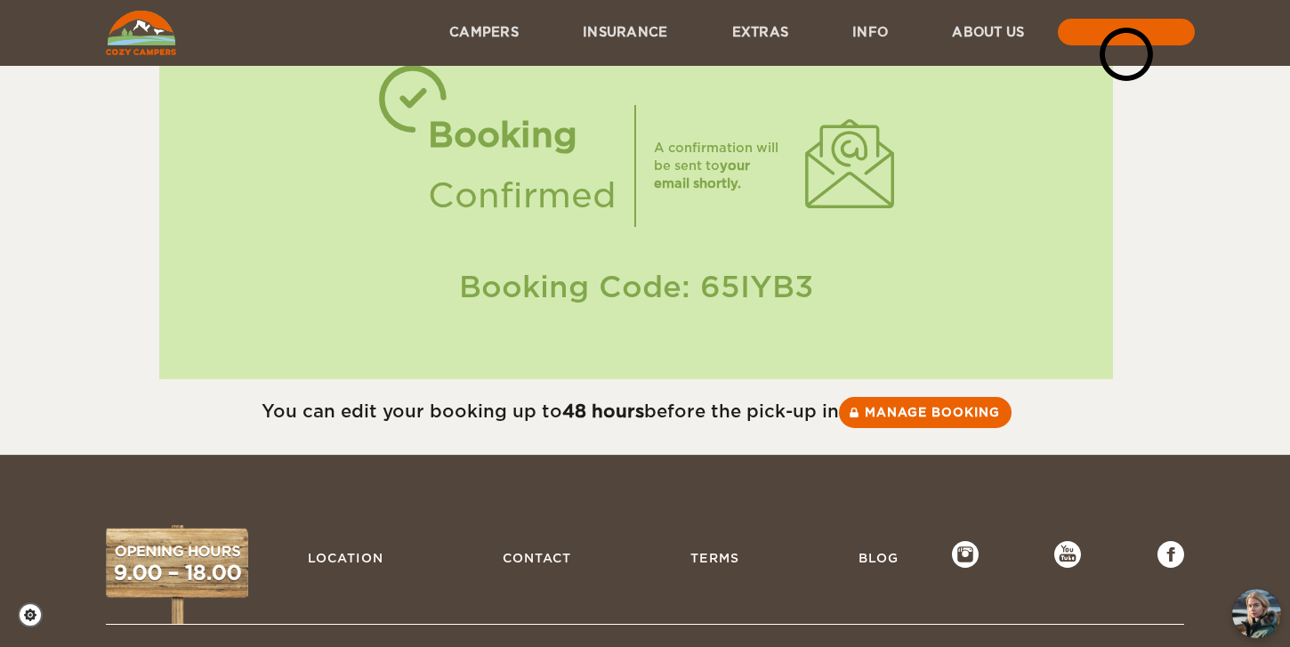
click at [736, 288] on div "Booking Code: 65IYB3" at bounding box center [636, 287] width 919 height 42
copy div "65IYB3"
